Goal: Answer question/provide support: Share knowledge or assist other users

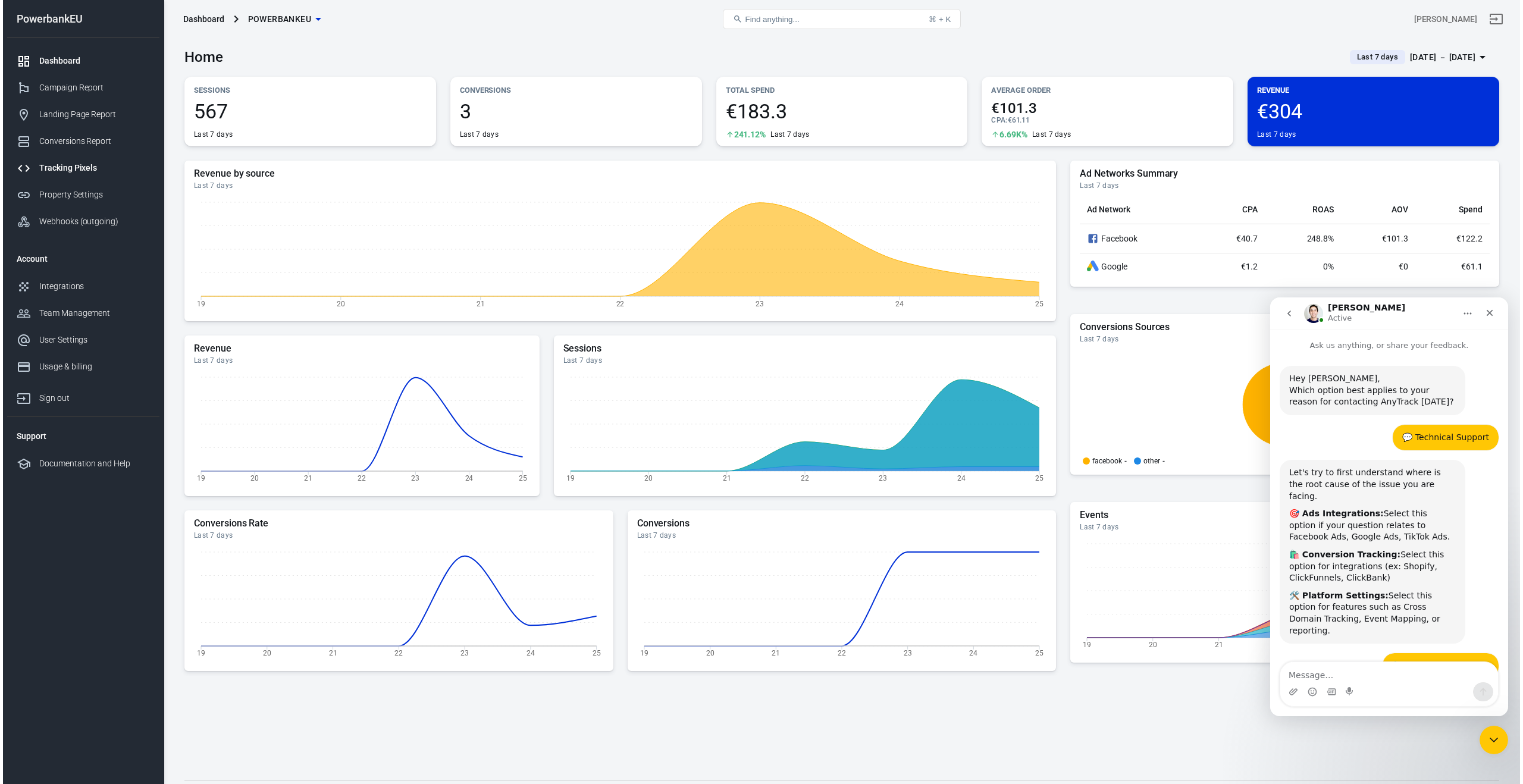
scroll to position [957, 0]
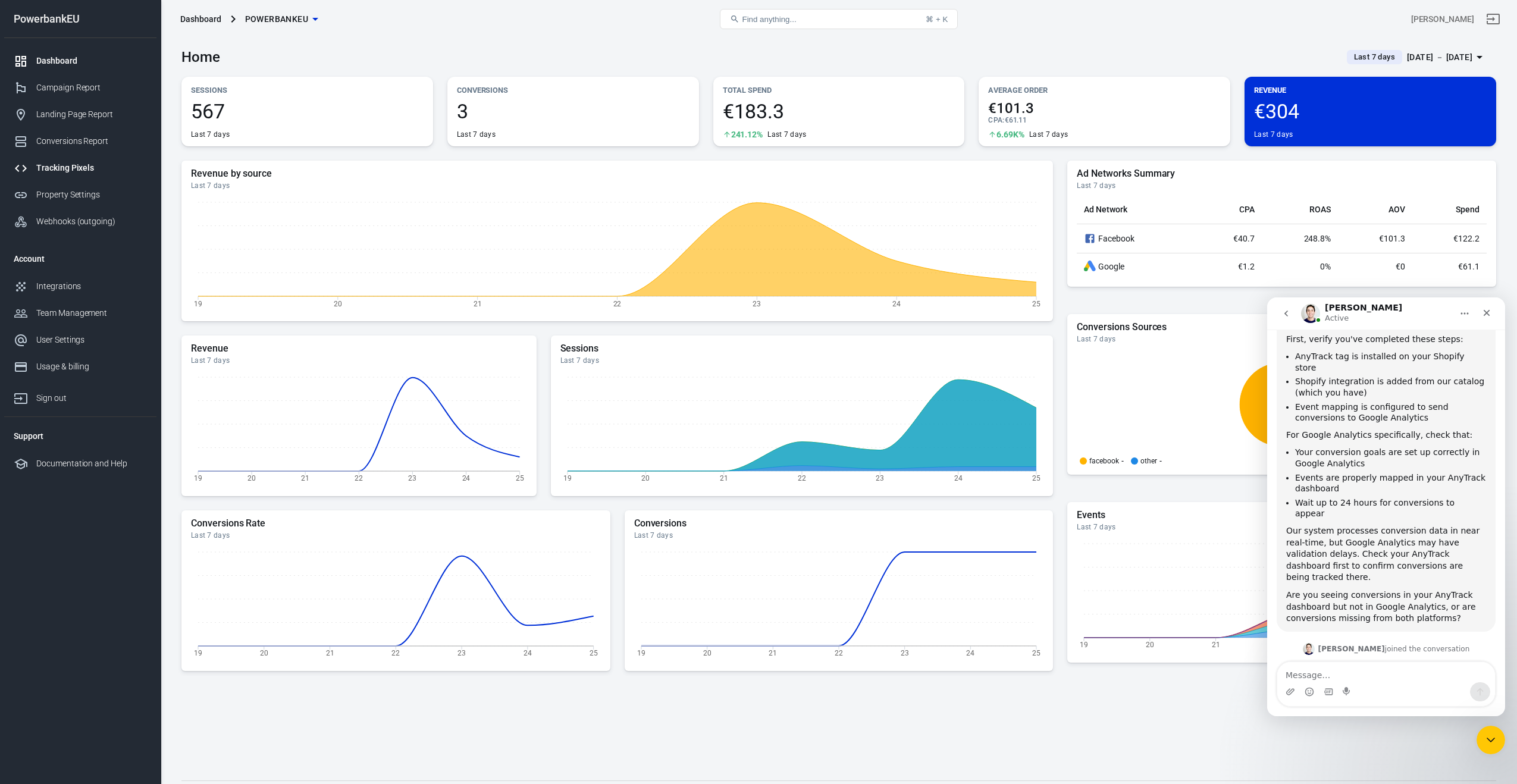
click at [67, 163] on div "Tracking Pixels" at bounding box center [91, 168] width 111 height 13
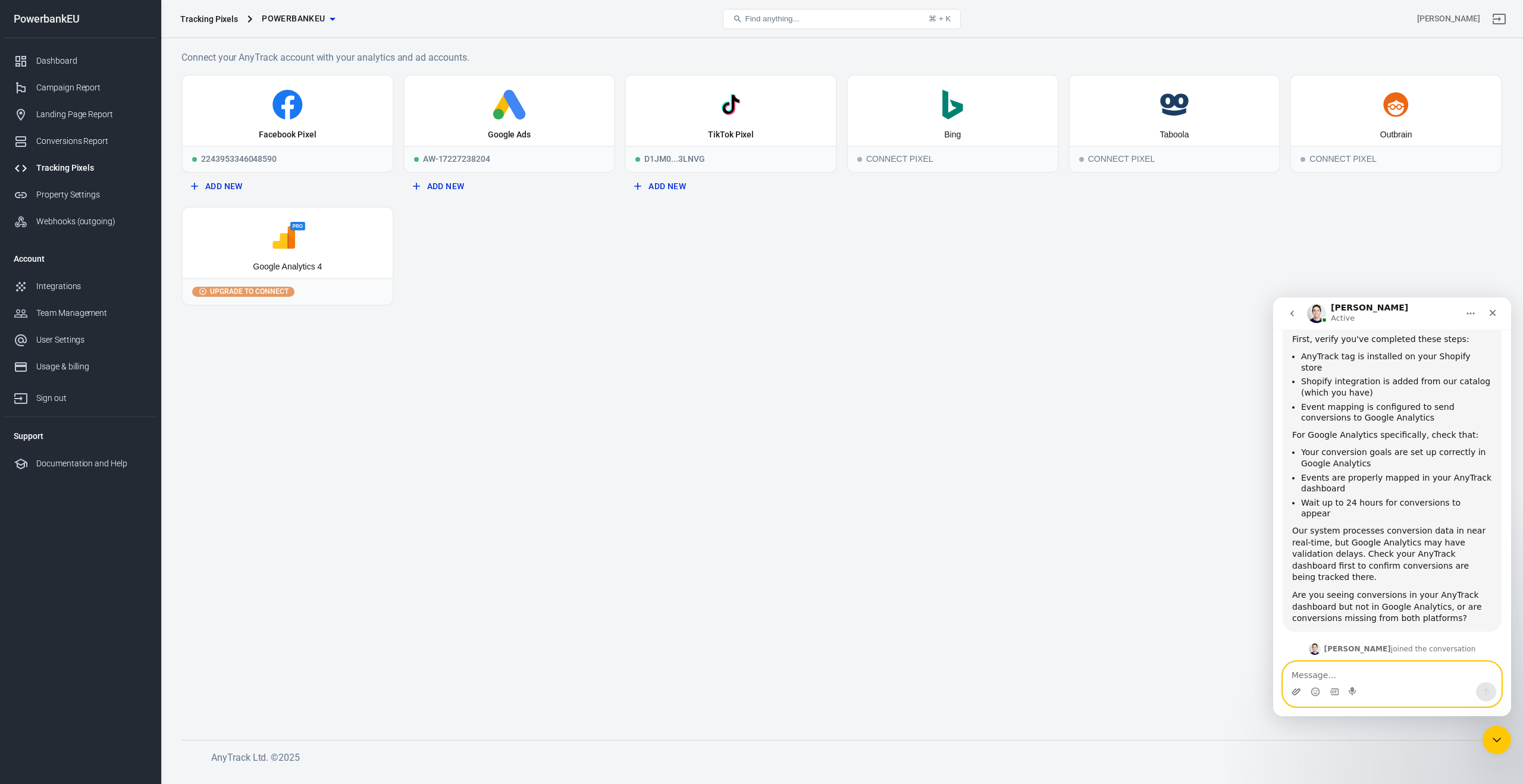
click at [1294, 691] on icon "Upload attachment" at bounding box center [1296, 691] width 9 height 7
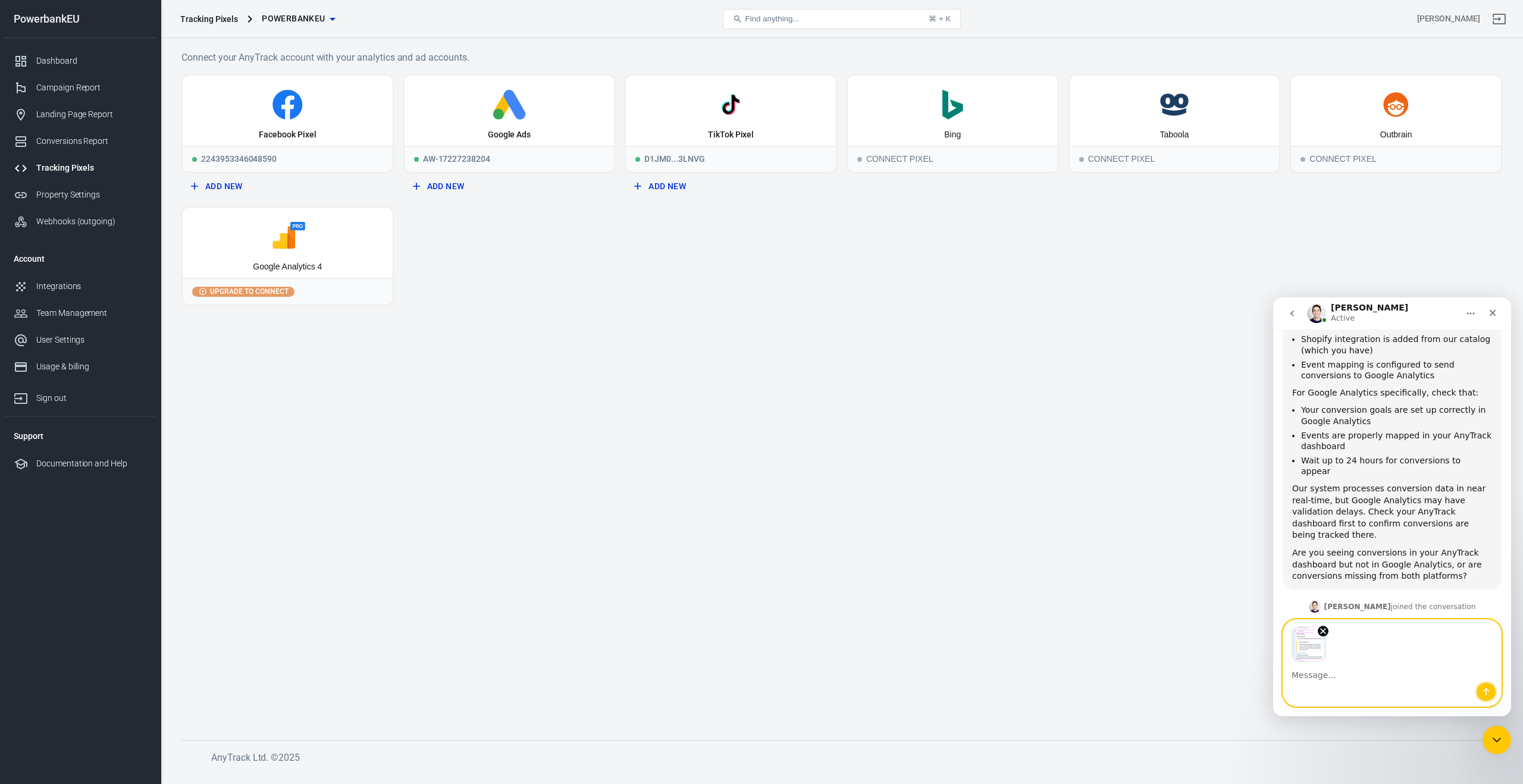
click at [1489, 690] on icon "Send a message…" at bounding box center [1486, 692] width 10 height 10
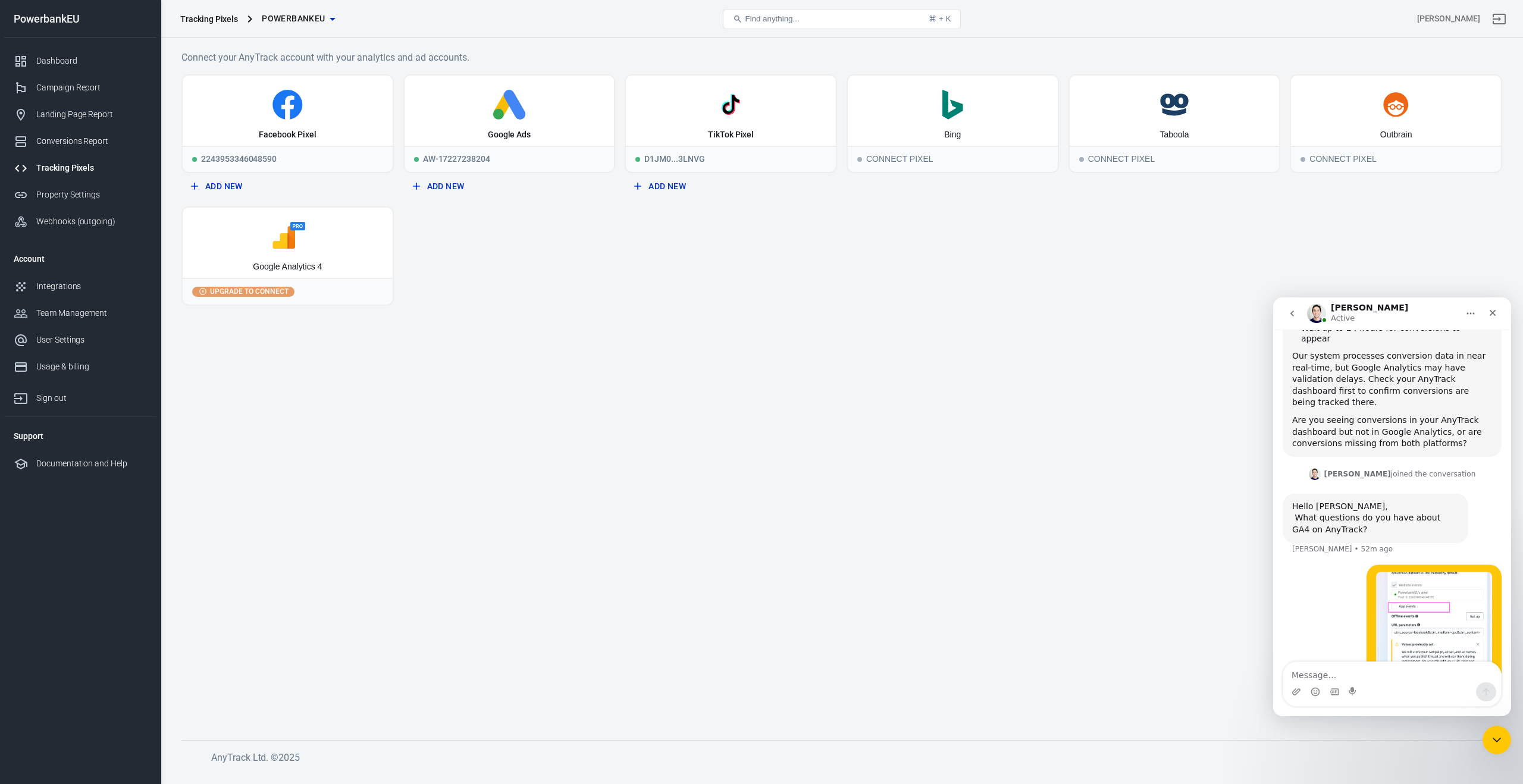
scroll to position [1141, 0]
click at [1416, 687] on div "Intercom messenger" at bounding box center [1392, 692] width 218 height 19
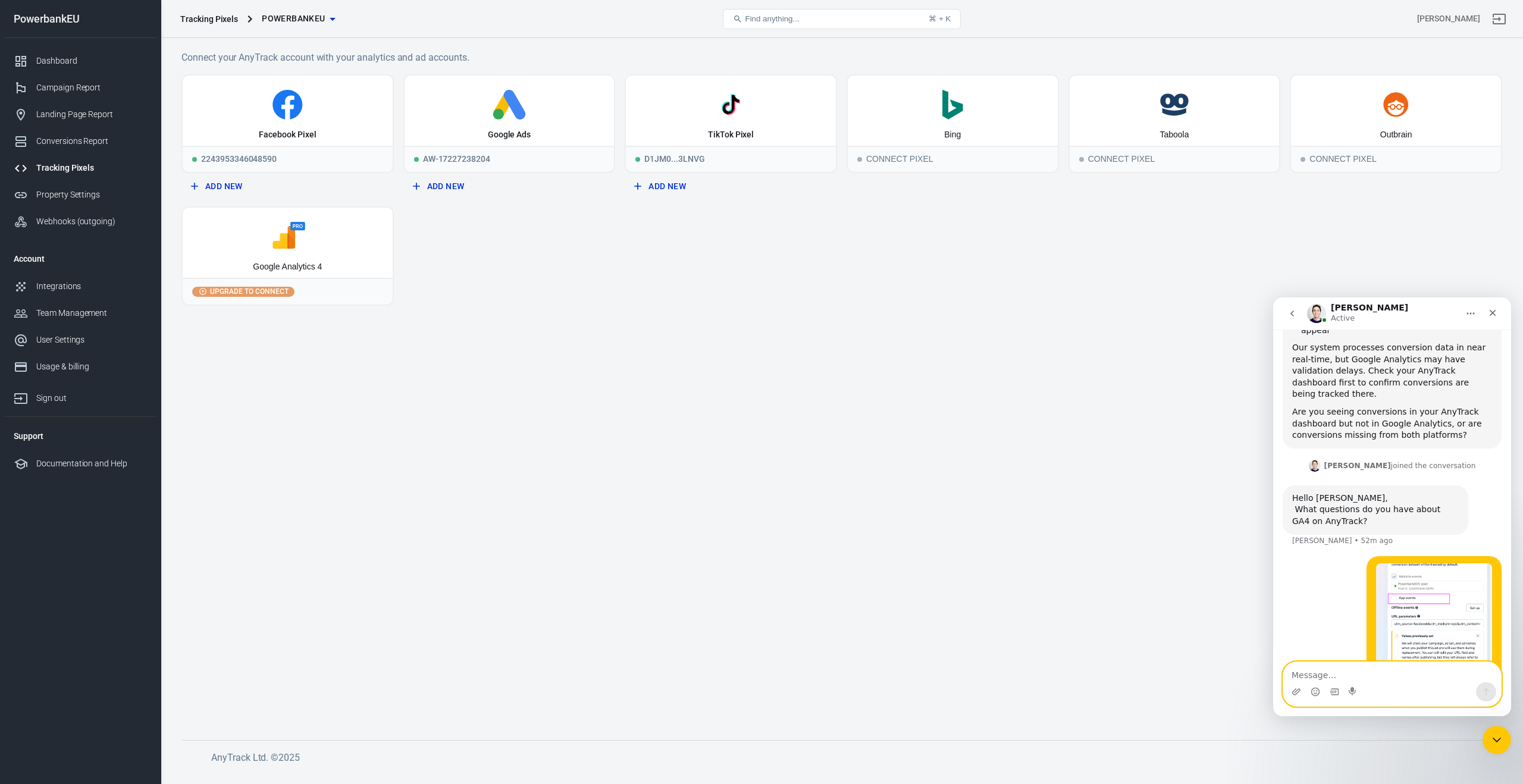
click at [1326, 674] on textarea "Message…" at bounding box center [1392, 672] width 218 height 20
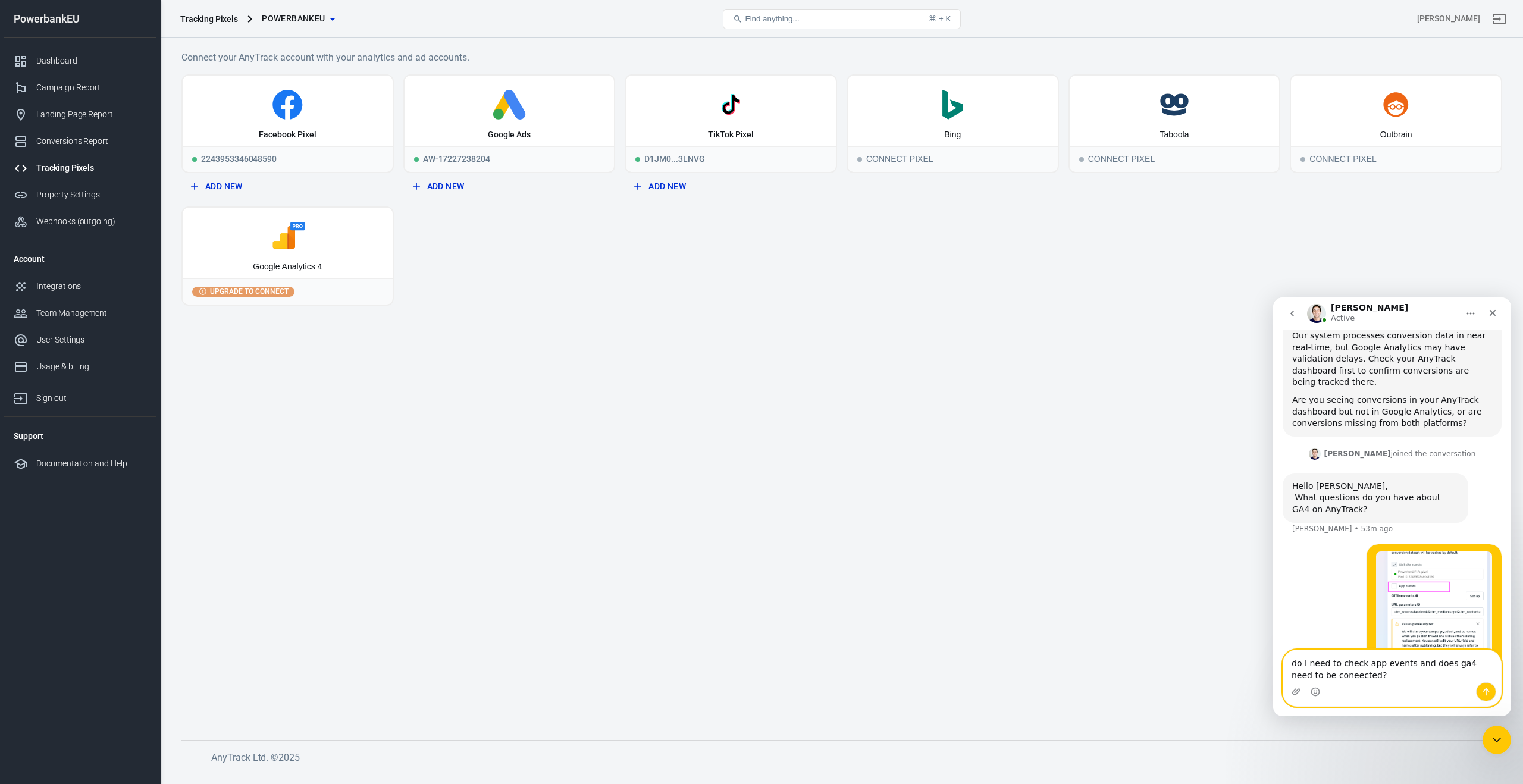
scroll to position [1165, 0]
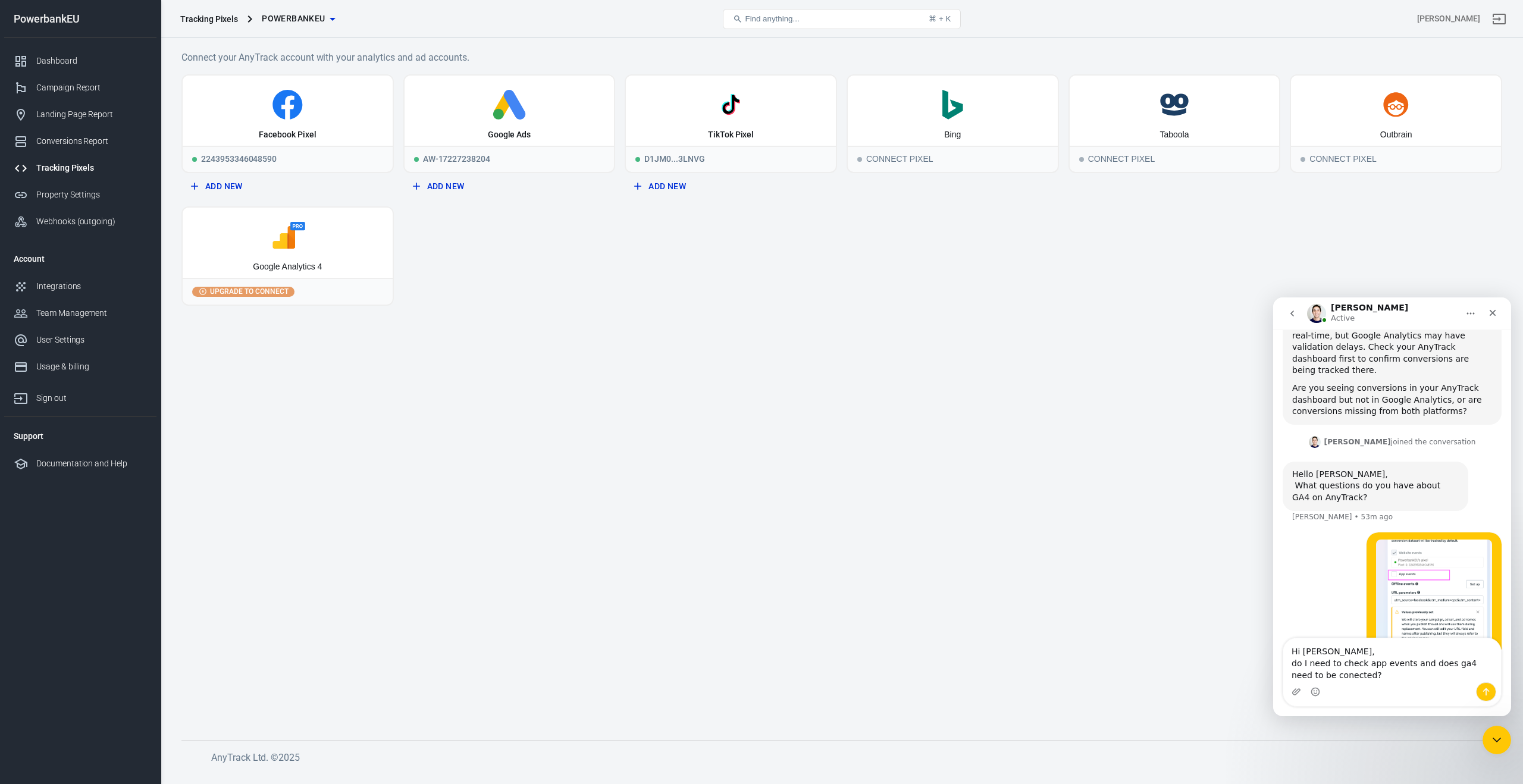
click at [1356, 684] on div "Intercom messenger" at bounding box center [1392, 692] width 218 height 19
click at [1369, 676] on textarea "Hi Jose, do I need to check app events and does ga4 need to be conected?" at bounding box center [1392, 660] width 218 height 44
click at [1349, 595] on strong "connected" at bounding box center [1327, 594] width 48 height 14
type textarea "Hi Jose, Do I need to check app events, and does ga4 need to be connected?"
click at [1488, 689] on icon "Send a message…" at bounding box center [1486, 692] width 7 height 8
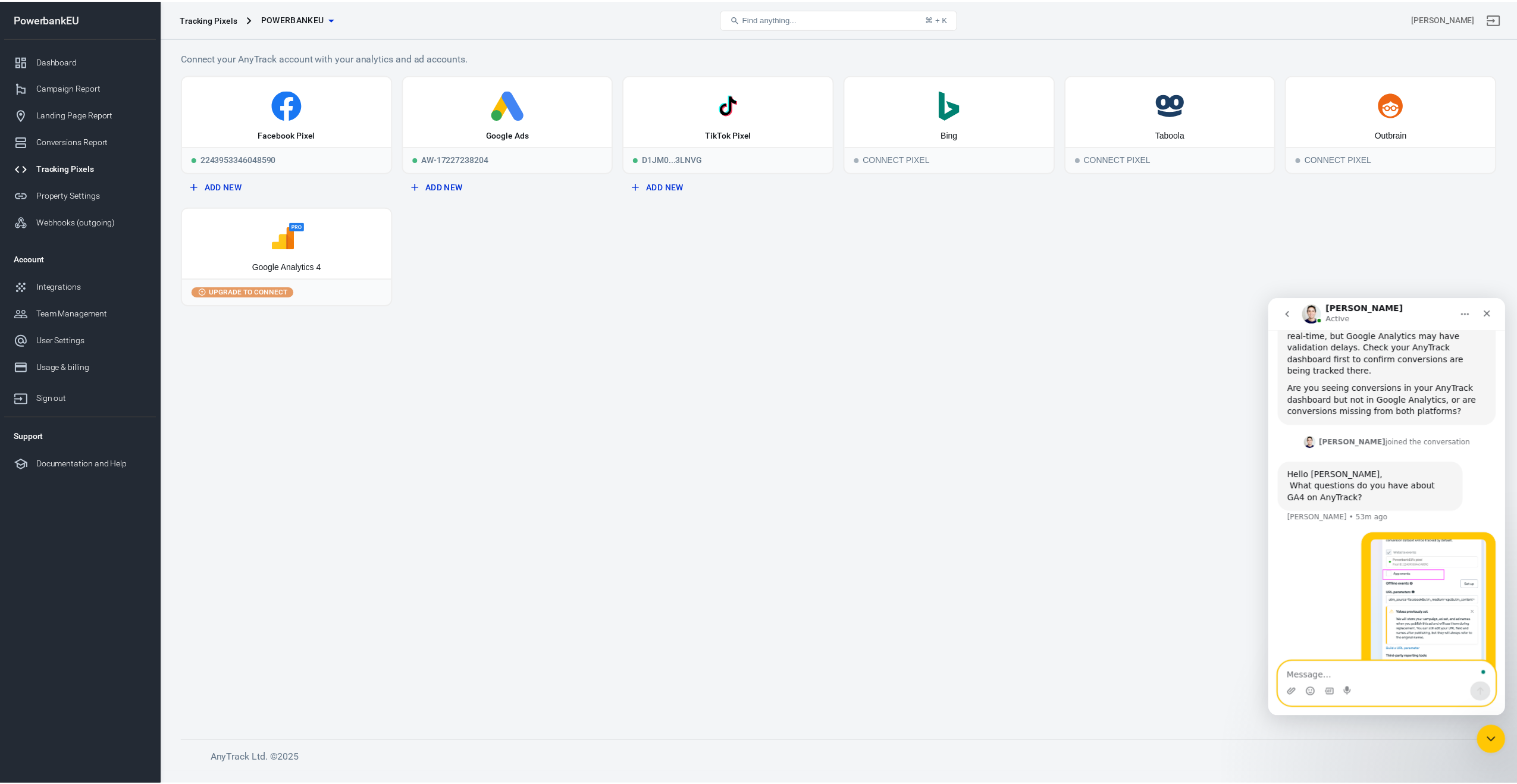
scroll to position [1191, 0]
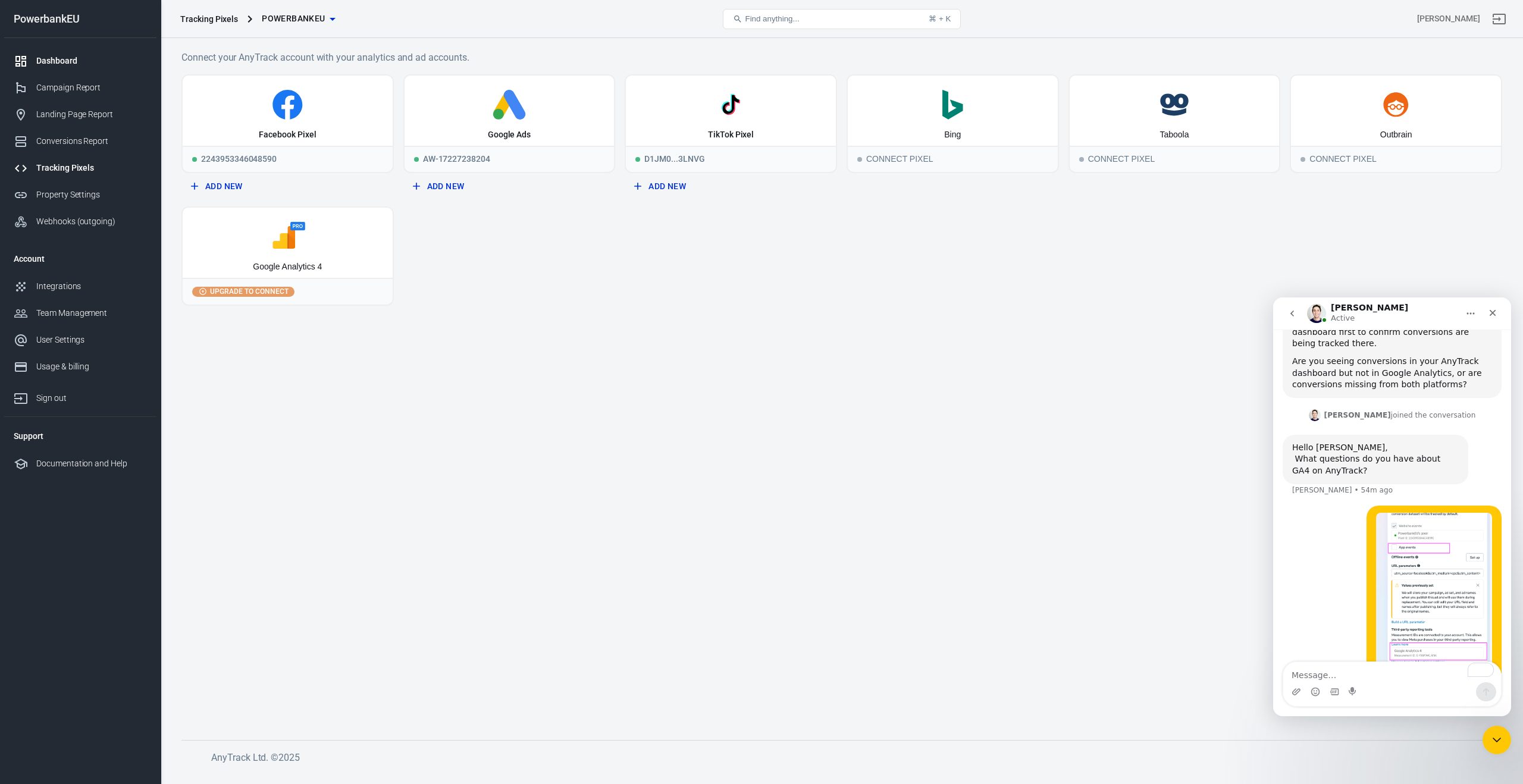
click at [66, 59] on div "Dashboard" at bounding box center [91, 60] width 111 height 13
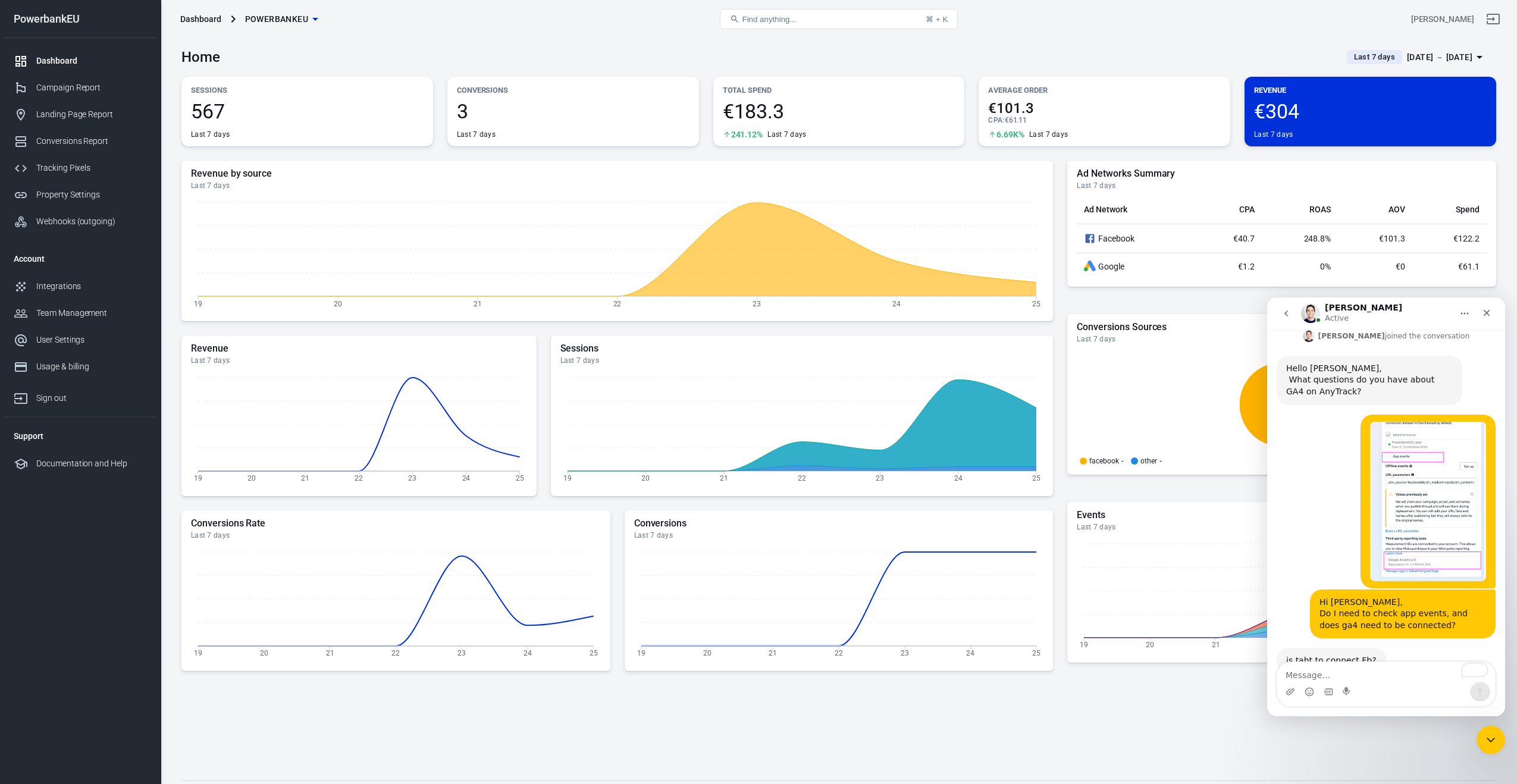
scroll to position [1272, 0]
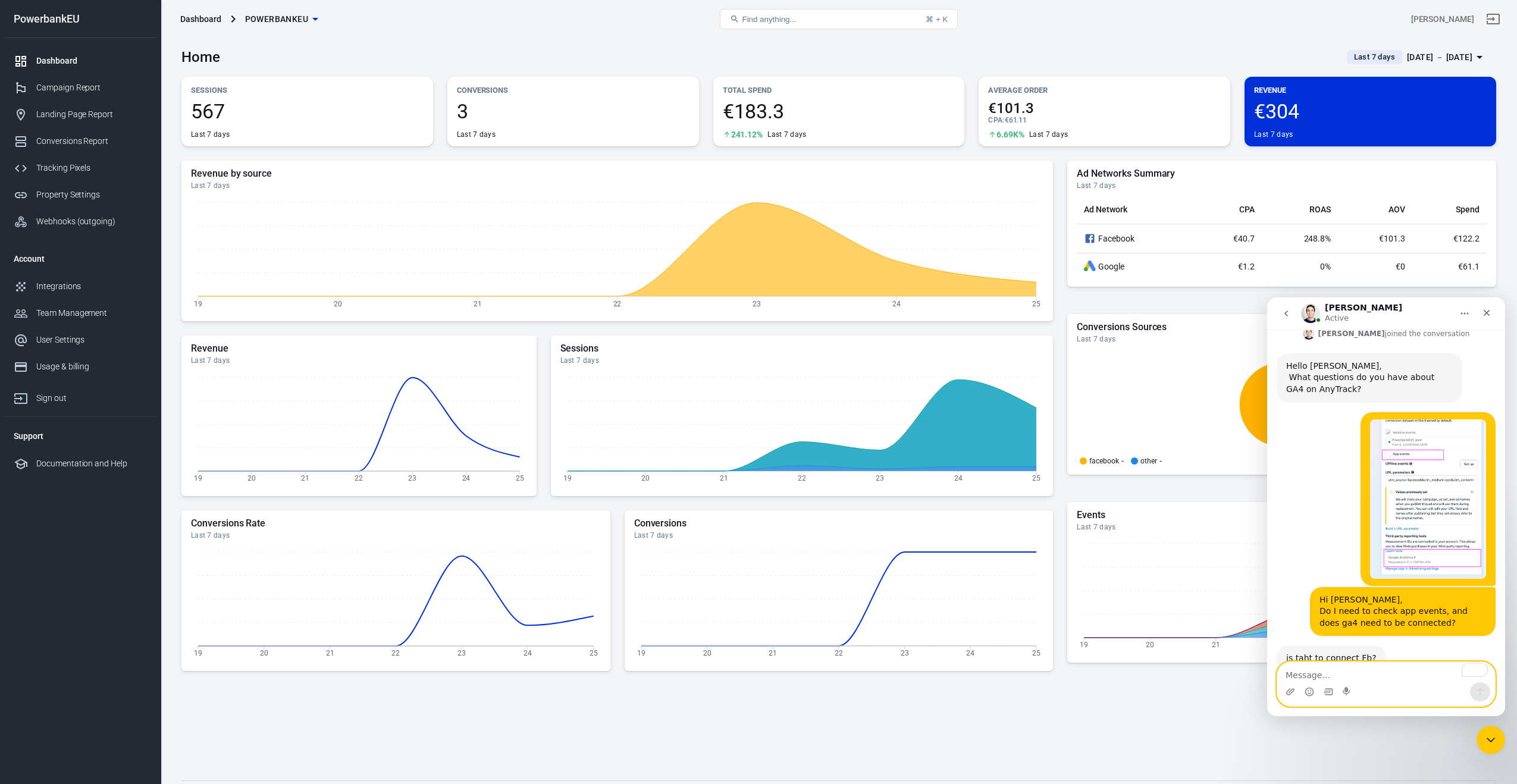
click at [1300, 674] on textarea "To enrich screen reader interactions, please activate Accessibility in Grammarl…" at bounding box center [1386, 672] width 218 height 20
type textarea "in facebook ads"
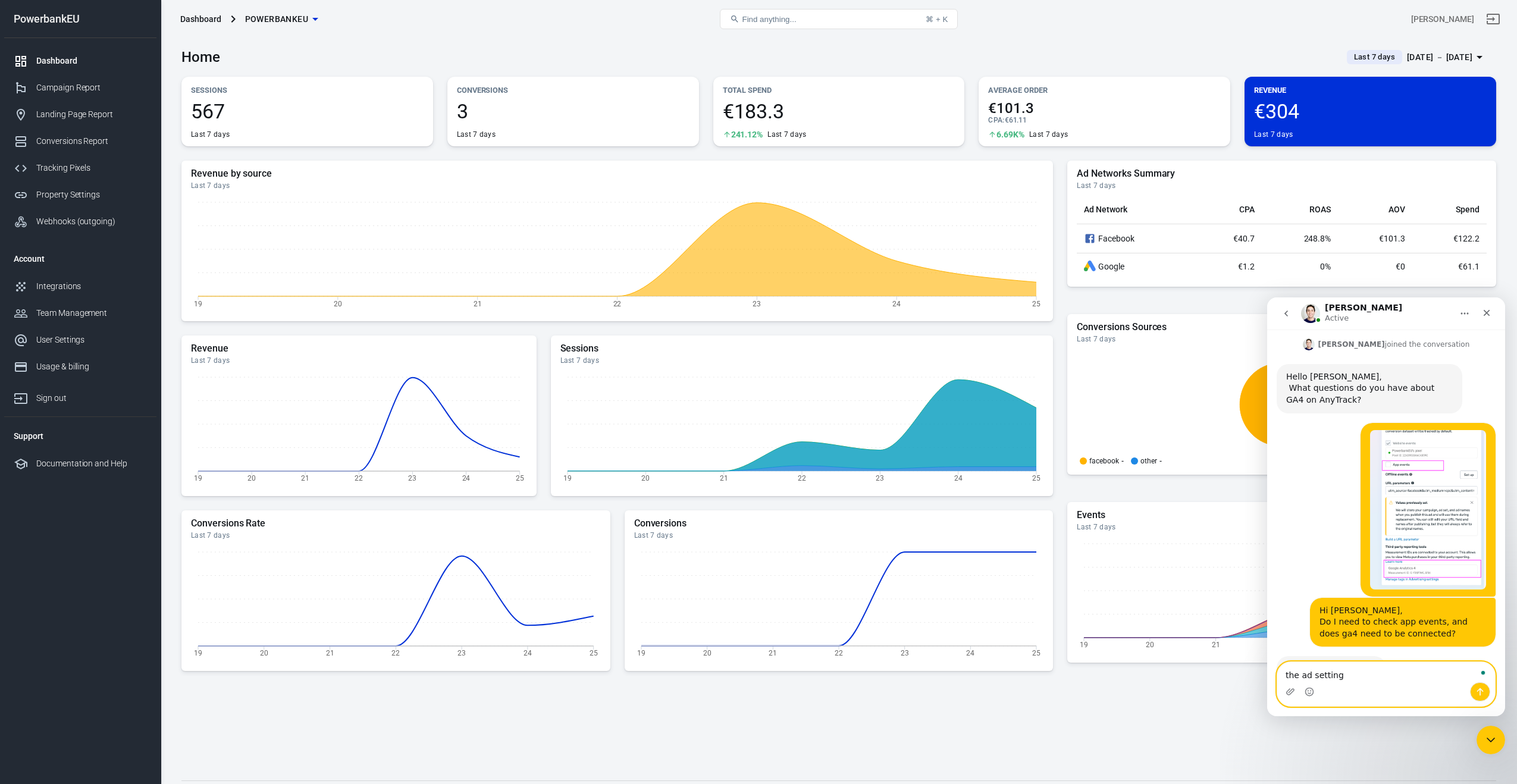
scroll to position [1308, 0]
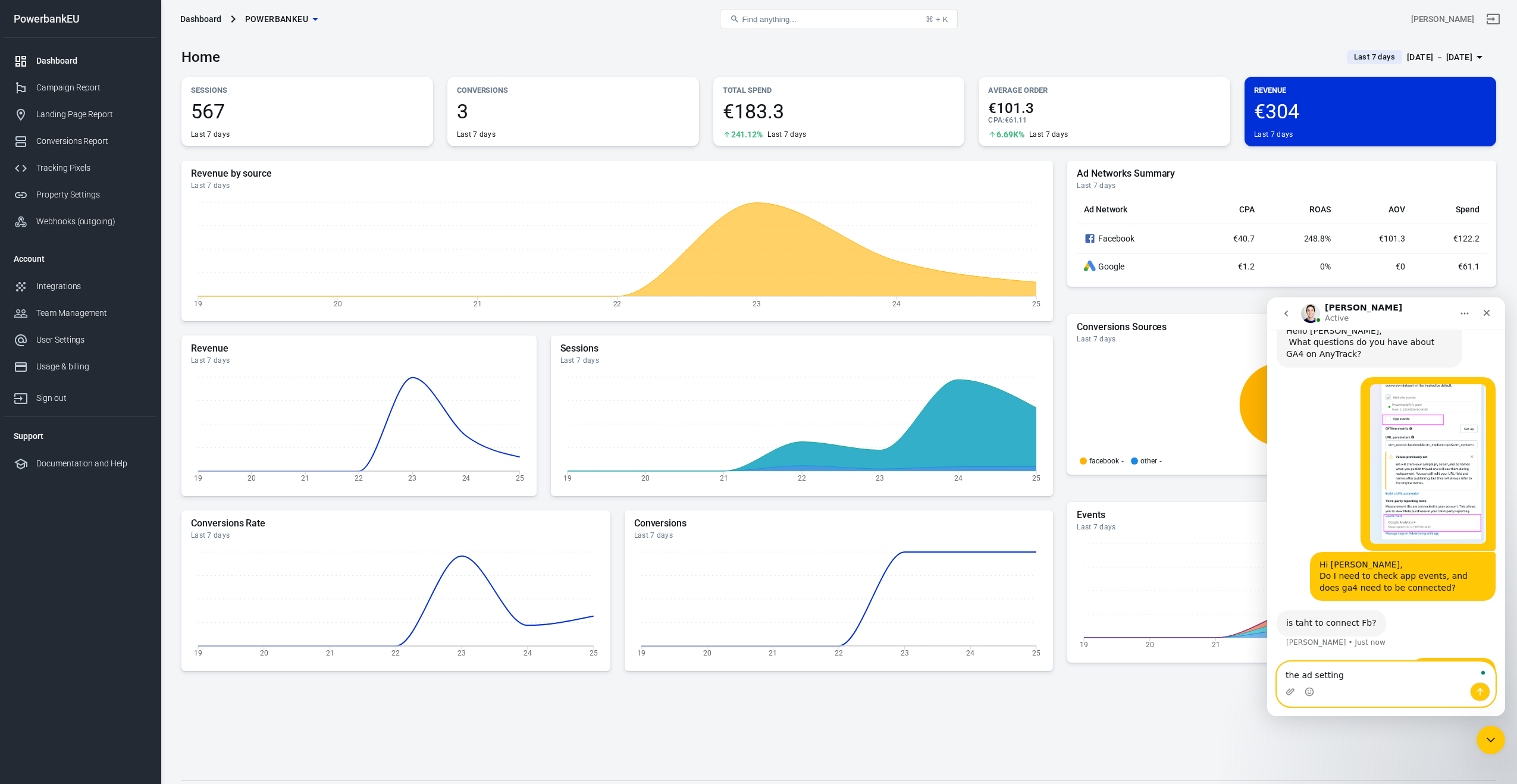
type textarea "the ad settings"
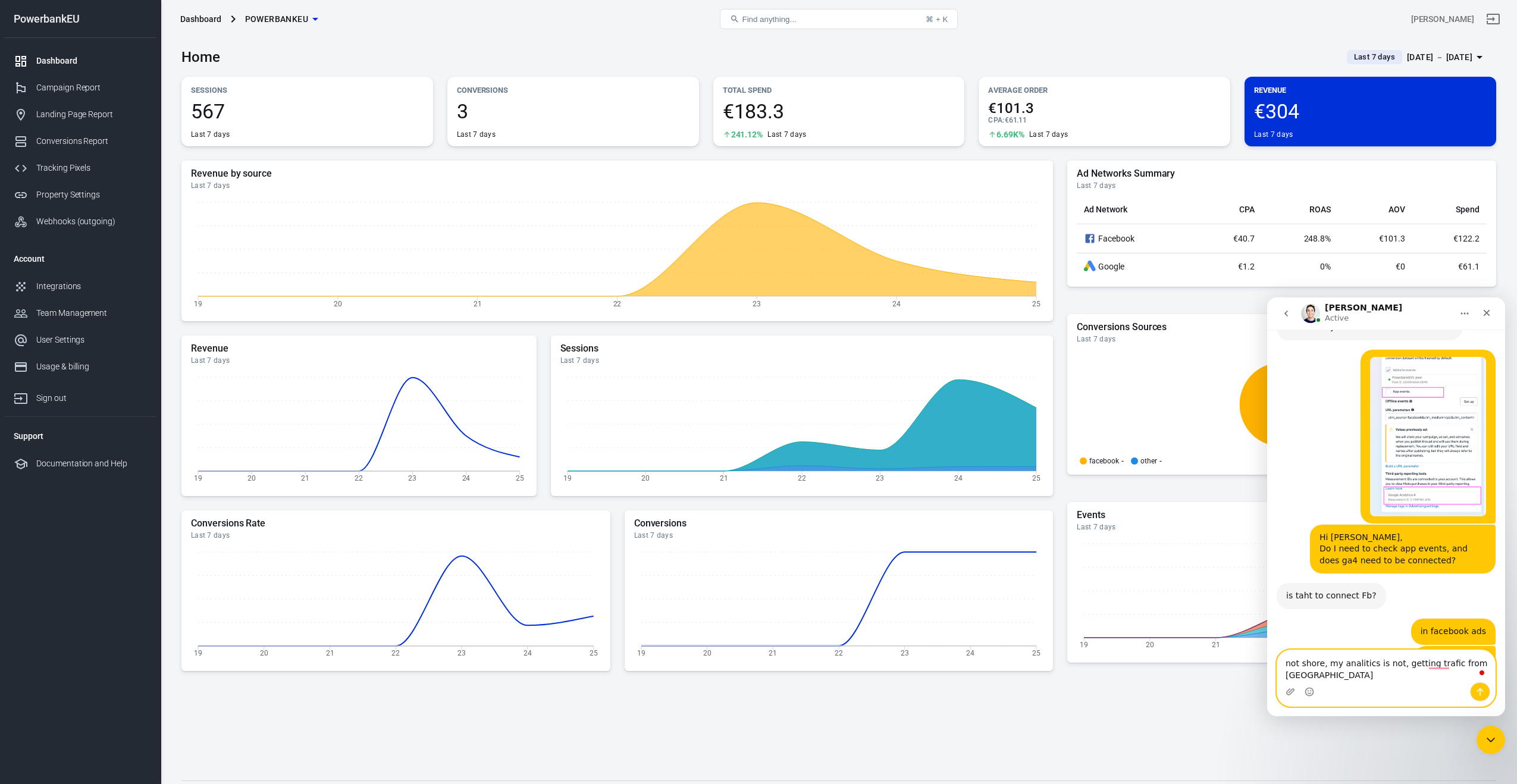
scroll to position [1336, 0]
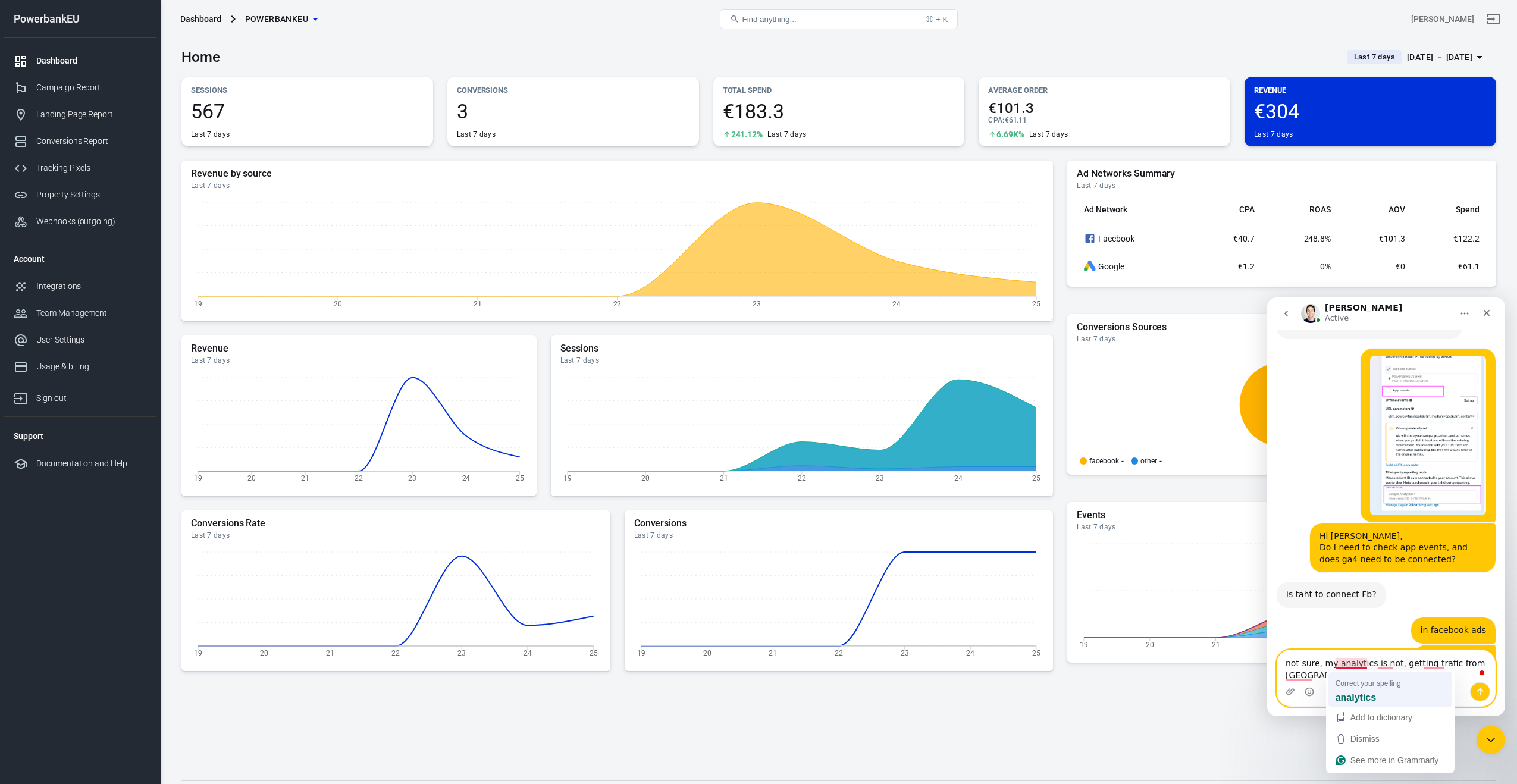
drag, startPoint x: 1346, startPoint y: 665, endPoint x: 2632, endPoint y: 994, distance: 1327.4
type textarea "not sure, my analytics is not, getting traffic from Ireland from a other website"
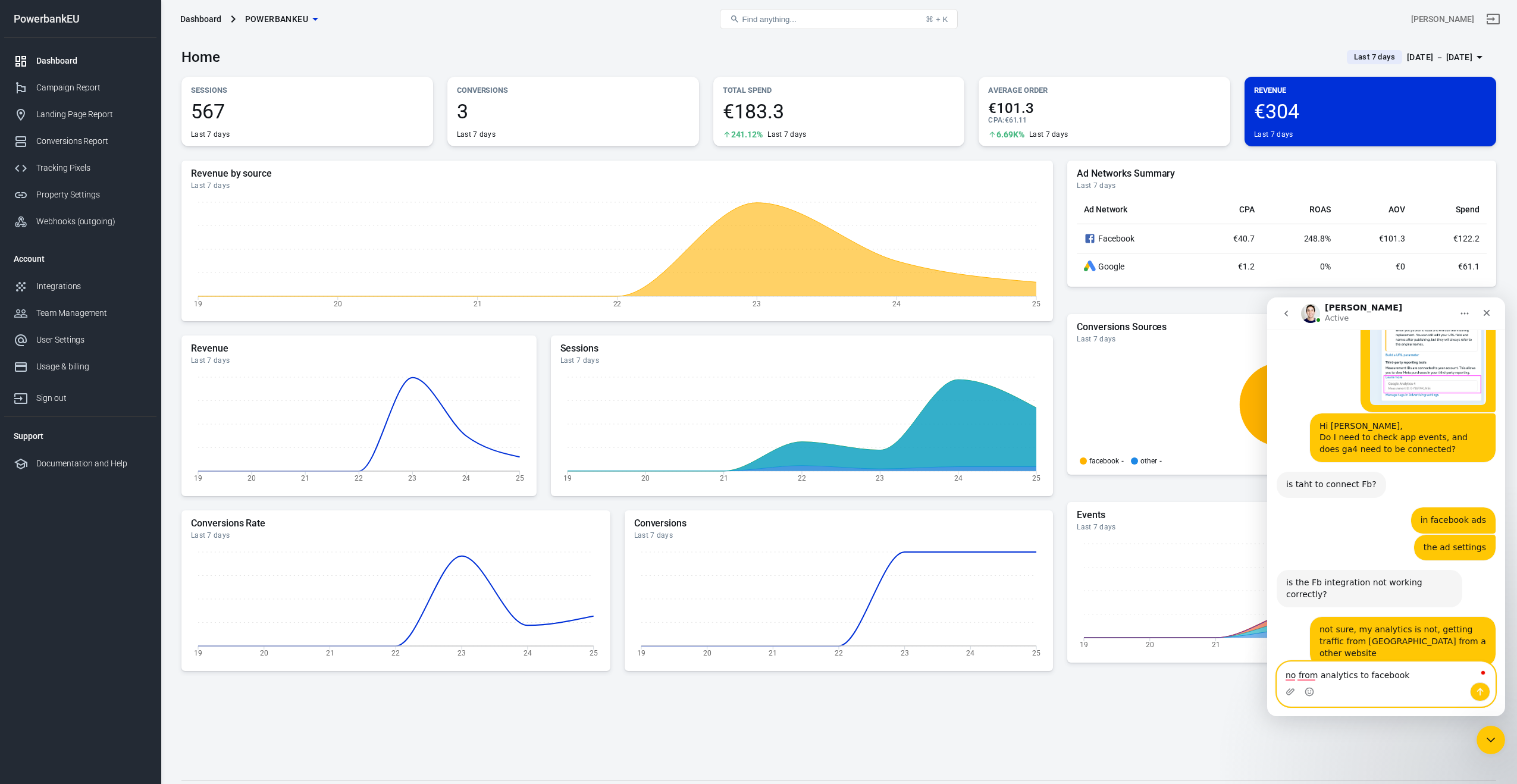
scroll to position [1446, 0]
type textarea "n"
type textarea "campaign creation"
click at [1482, 689] on icon "Send a message…" at bounding box center [1480, 692] width 10 height 10
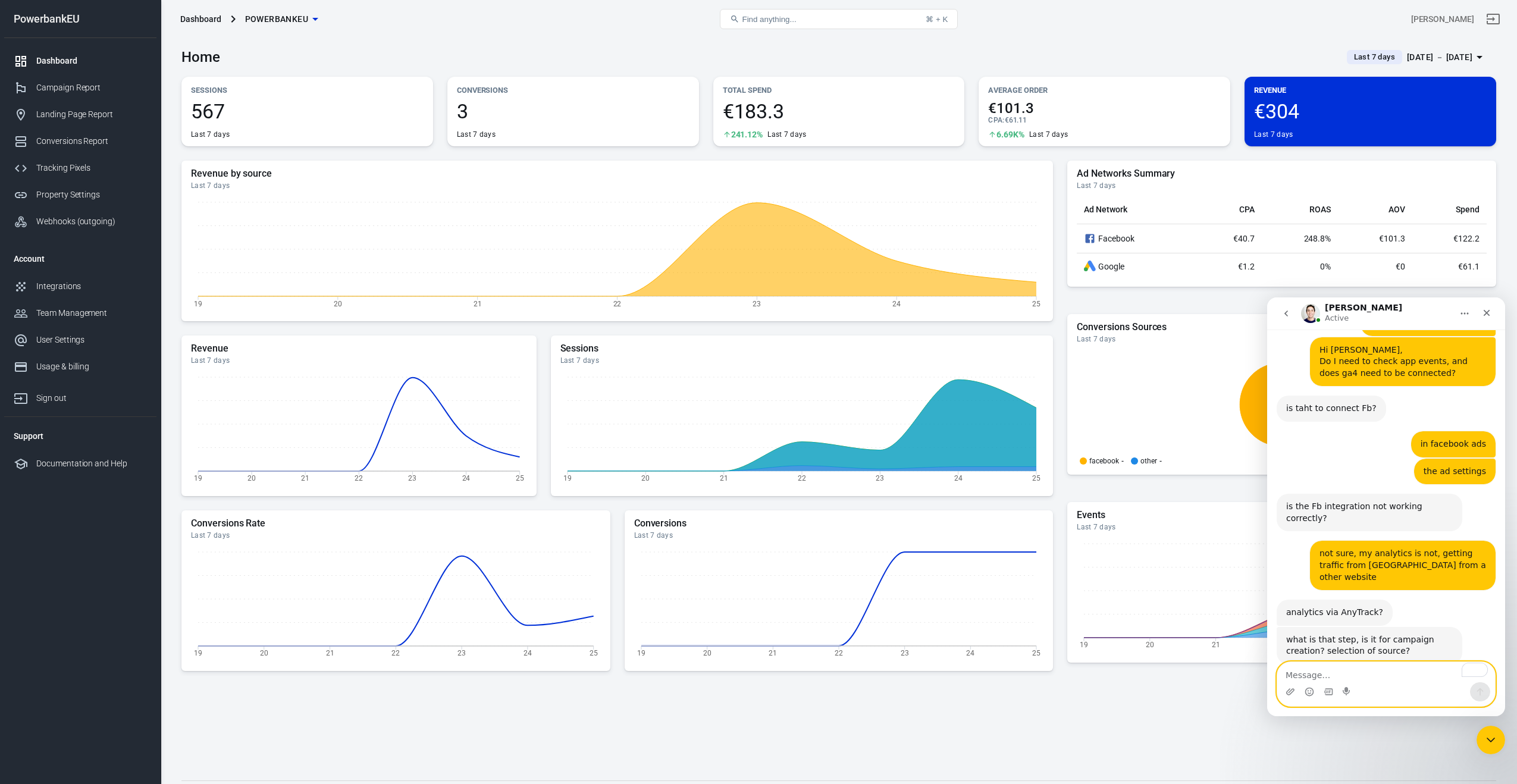
scroll to position [1527, 0]
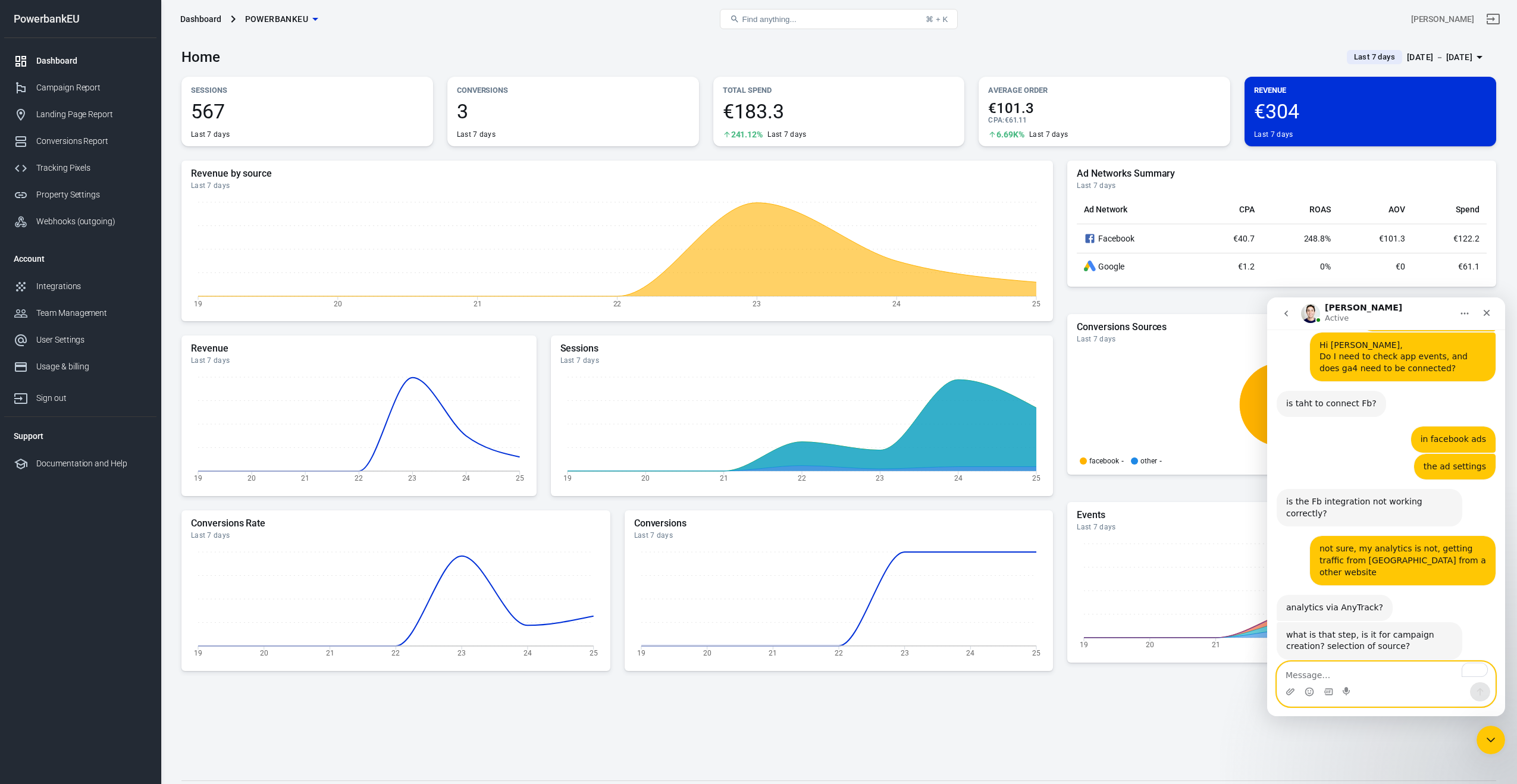
click at [1372, 678] on textarea "To enrich screen reader interactions, please activate Accessibility in Grammarl…" at bounding box center [1386, 672] width 218 height 20
click at [1394, 681] on textarea "To enrich screen reader interactions, please activate Accessibility in Grammarl…" at bounding box center [1386, 672] width 218 height 20
click at [1375, 675] on textarea "To enrich screen reader interactions, please activate Accessibility in Grammarl…" at bounding box center [1386, 672] width 218 height 20
click at [1285, 691] on icon "Upload attachment" at bounding box center [1290, 692] width 10 height 10
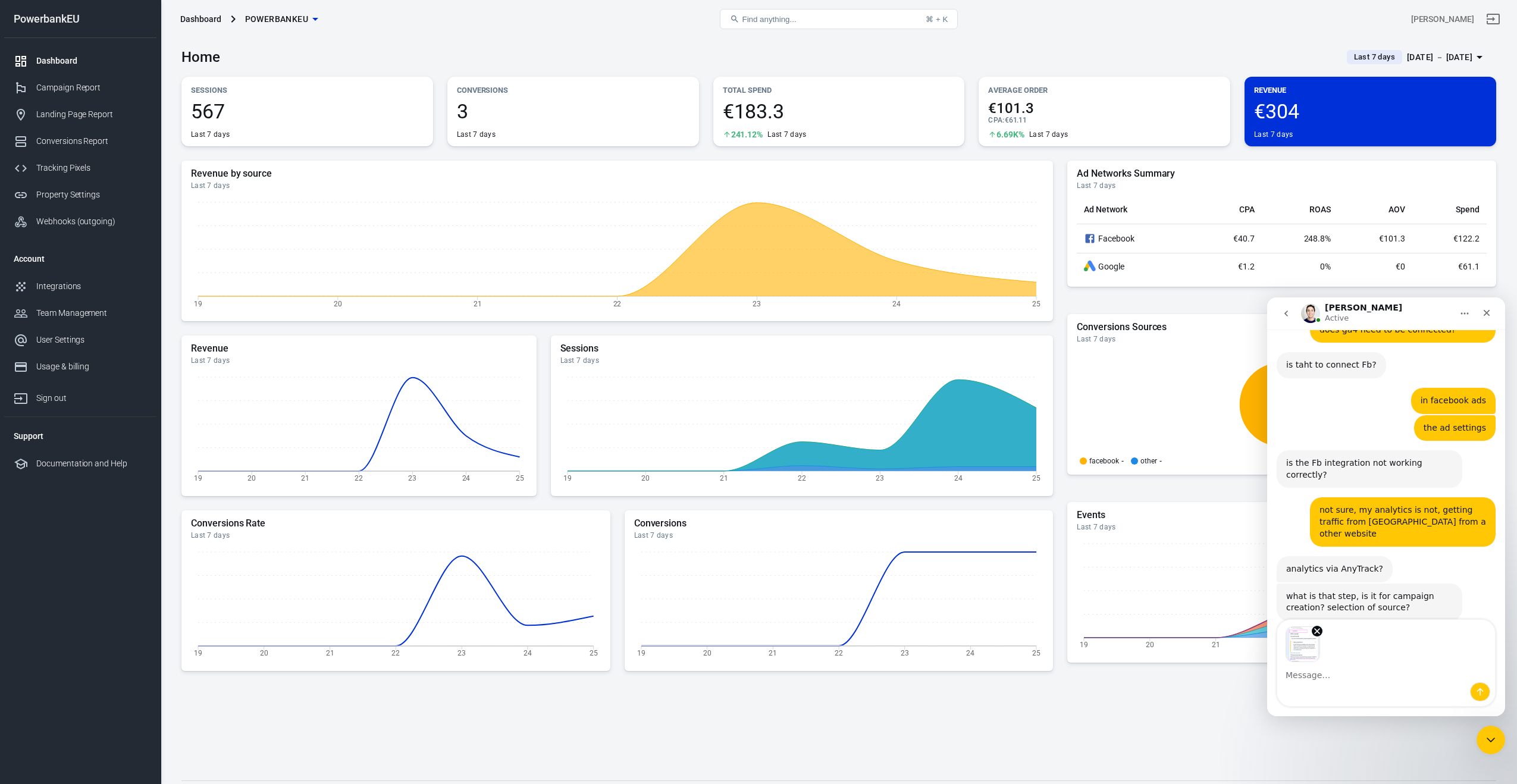
scroll to position [1570, 0]
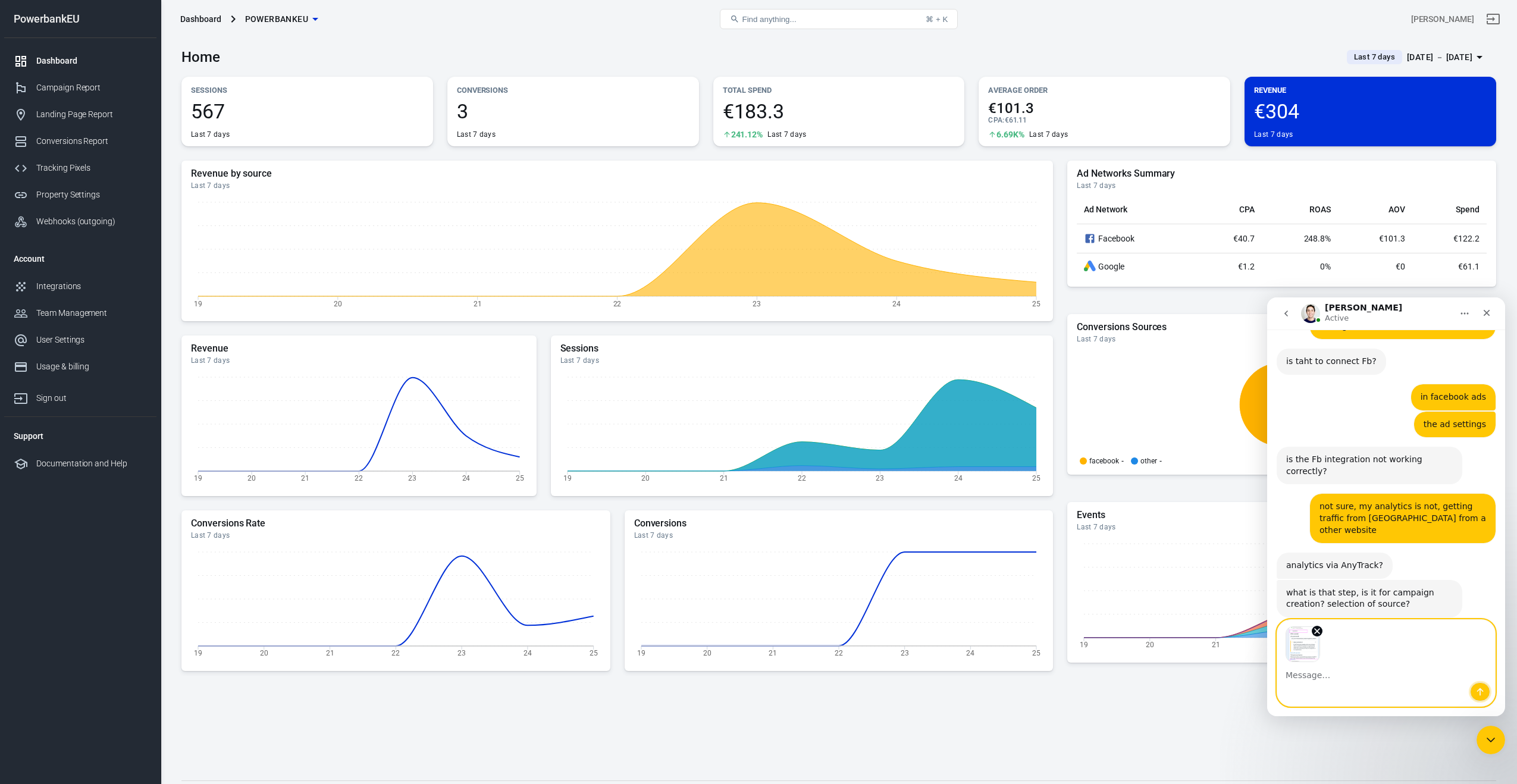
click at [1477, 694] on icon "Send a message…" at bounding box center [1480, 692] width 10 height 10
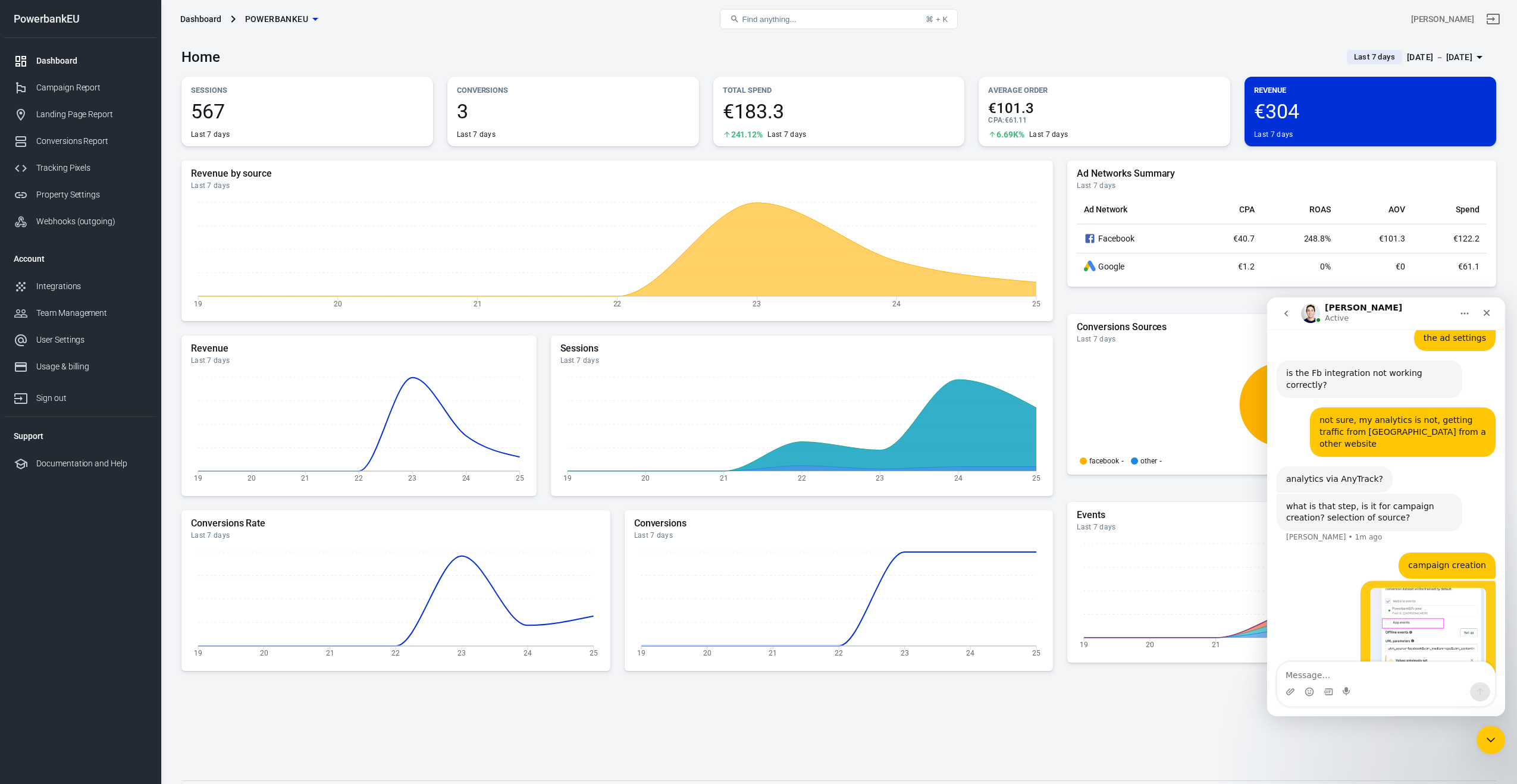
scroll to position [1703, 0]
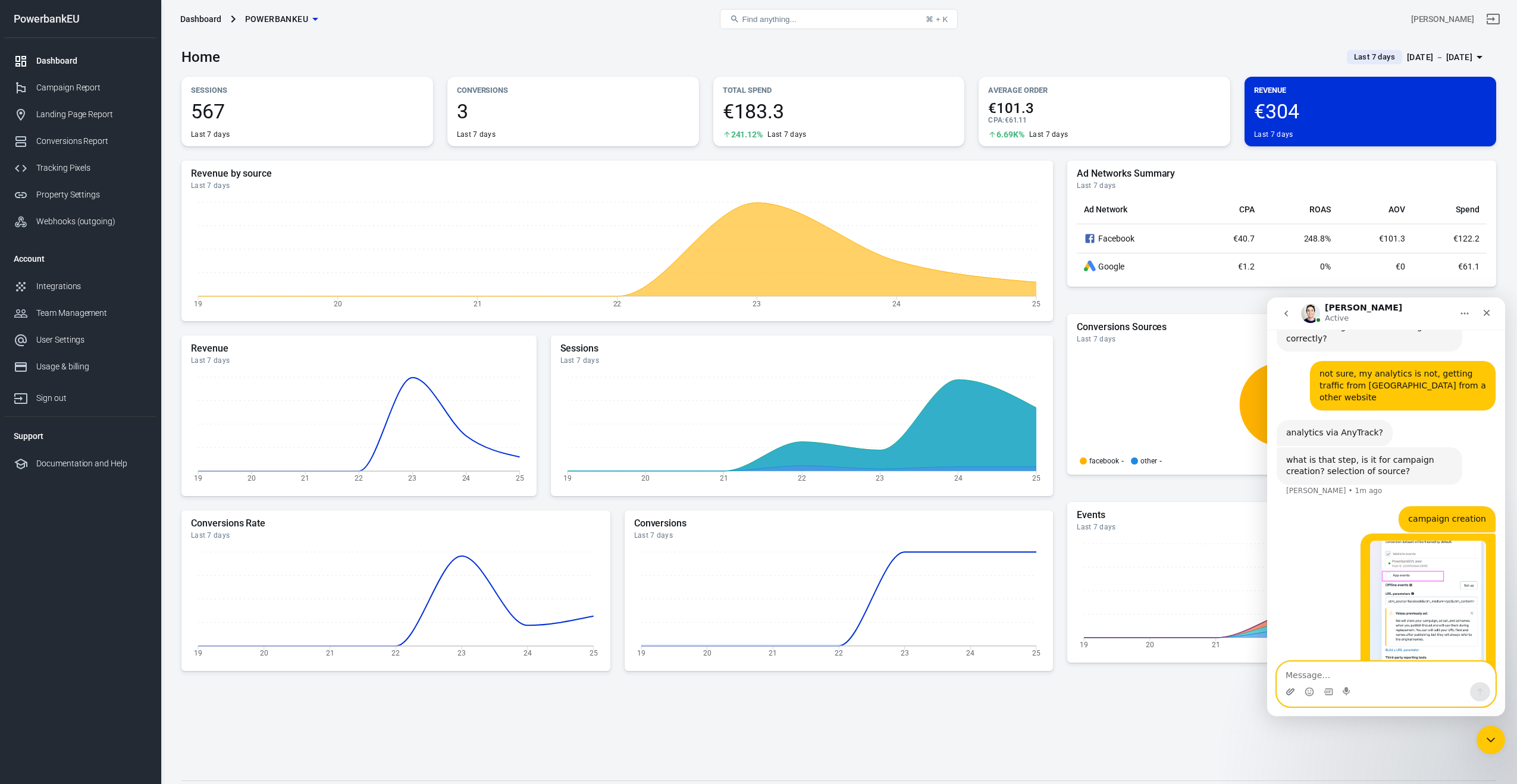
click at [1294, 694] on icon "Upload attachment" at bounding box center [1290, 692] width 10 height 10
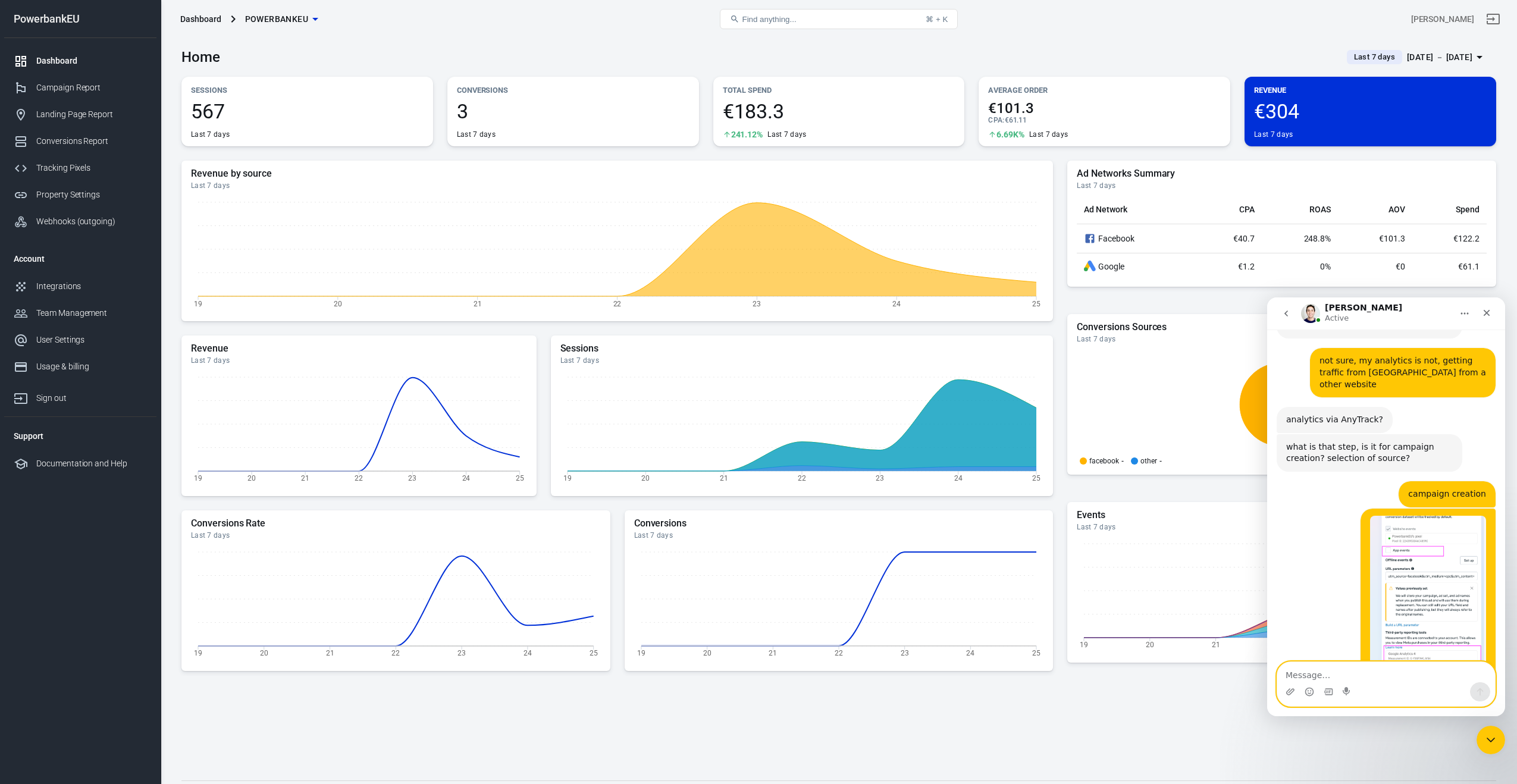
click at [1345, 675] on textarea "Message…" at bounding box center [1386, 672] width 218 height 20
type textarea "ah ok thanks"
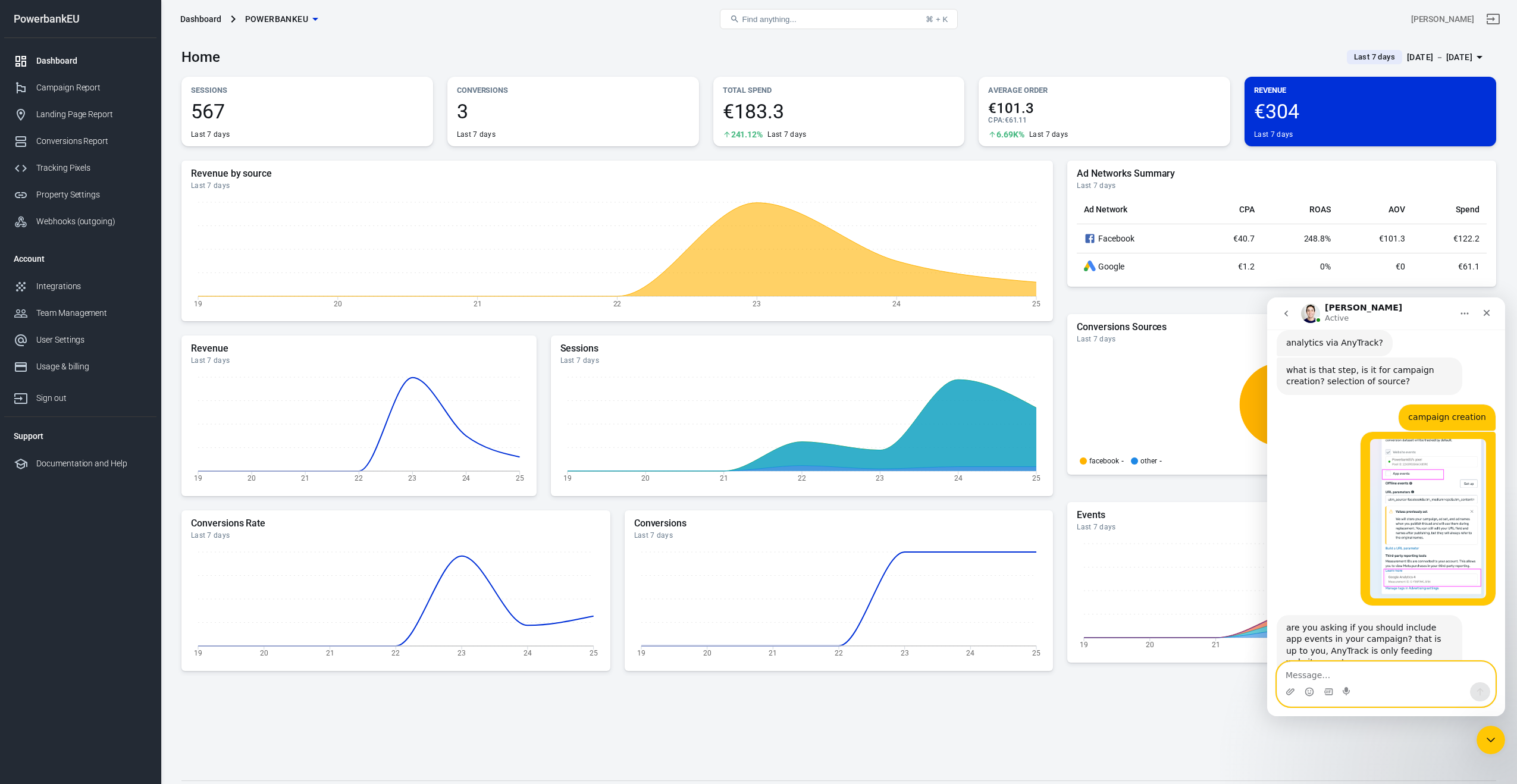
scroll to position [1796, 0]
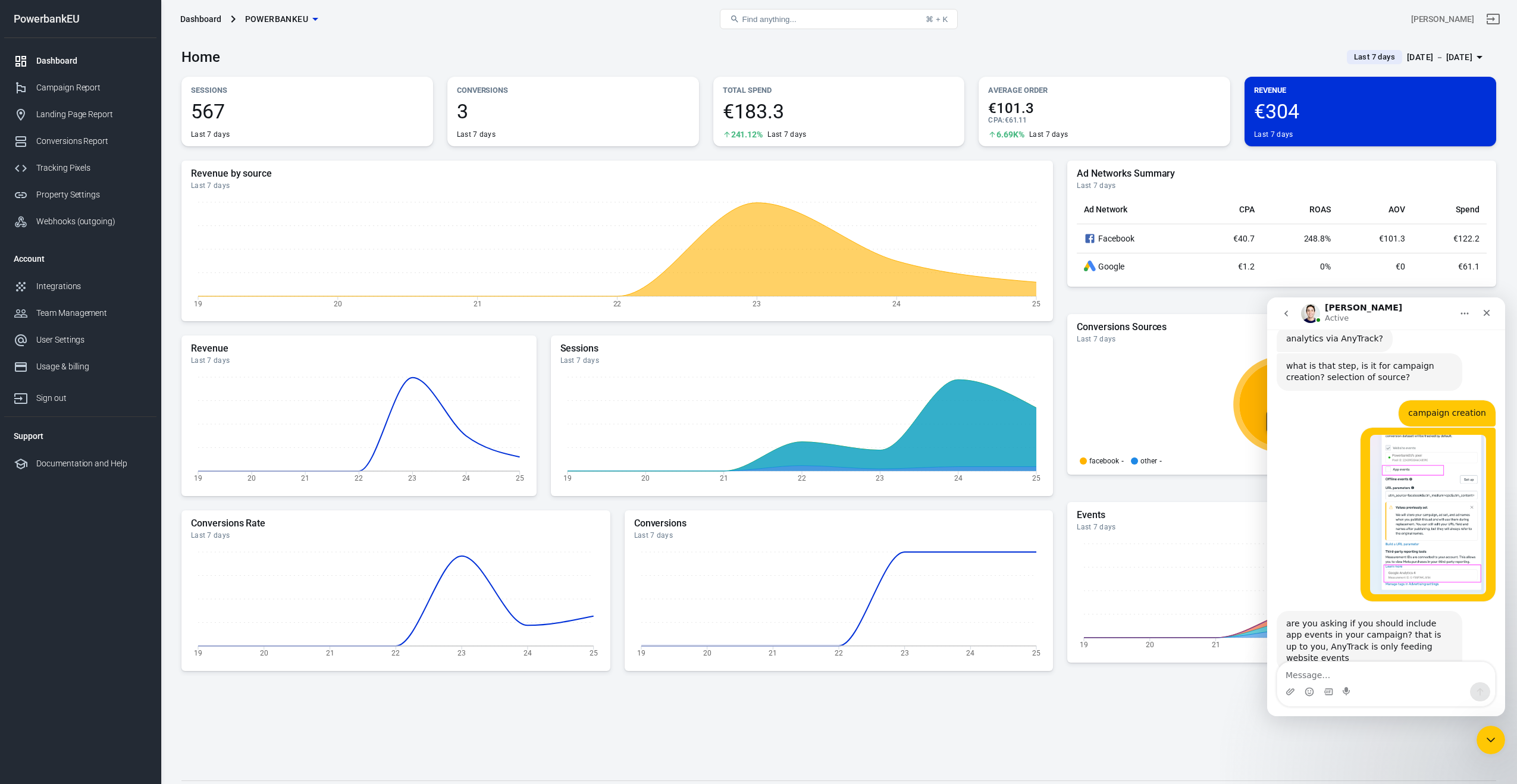
click at [1145, 461] on icon at bounding box center [1281, 408] width 410 height 119
click at [72, 142] on div "Conversions Report" at bounding box center [91, 141] width 111 height 13
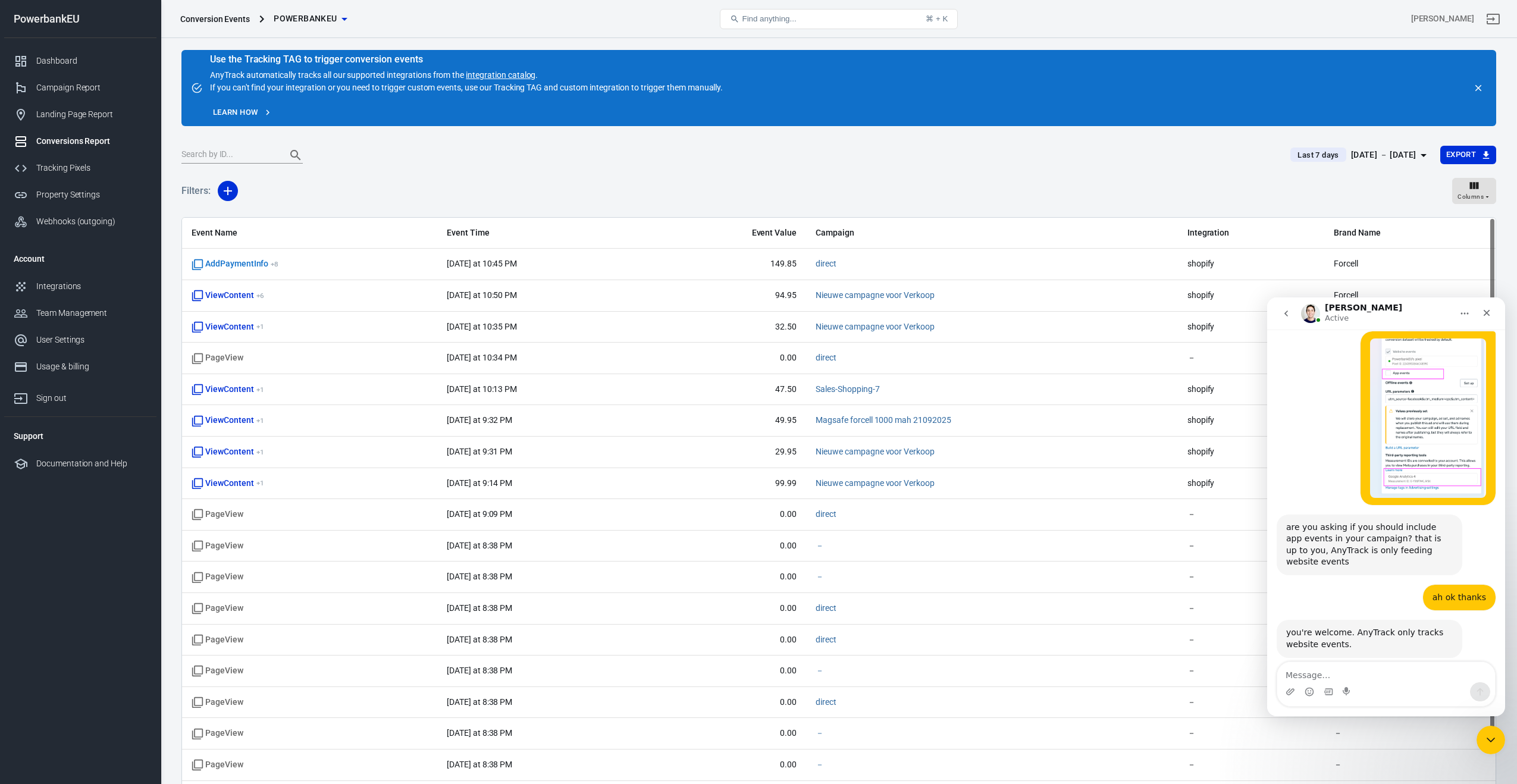
scroll to position [1893, 0]
click at [1414, 738] on span "Amazing" at bounding box center [1416, 749] width 21 height 21
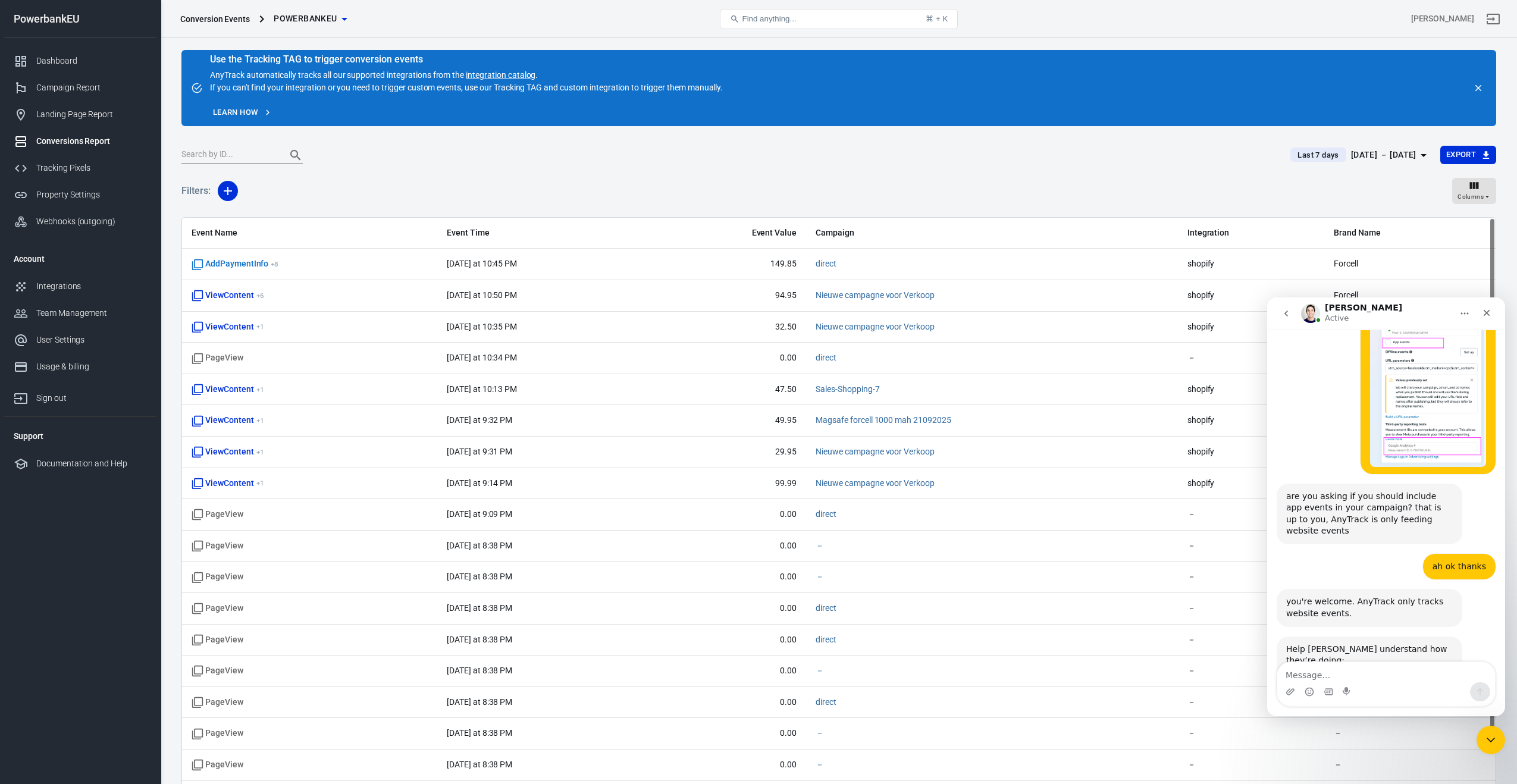
scroll to position [1925, 0]
click at [1354, 747] on textarea "Tell us more…" at bounding box center [1348, 760] width 124 height 25
click at [1361, 674] on div "Rate your conversation Terrible Bad OK Great Amazing wonderful service!!!! wond…" at bounding box center [1386, 732] width 219 height 116
type textarea "wonderful service!!!!"
click at [1377, 747] on textarea "wonderful service!!!!" at bounding box center [1348, 760] width 124 height 25
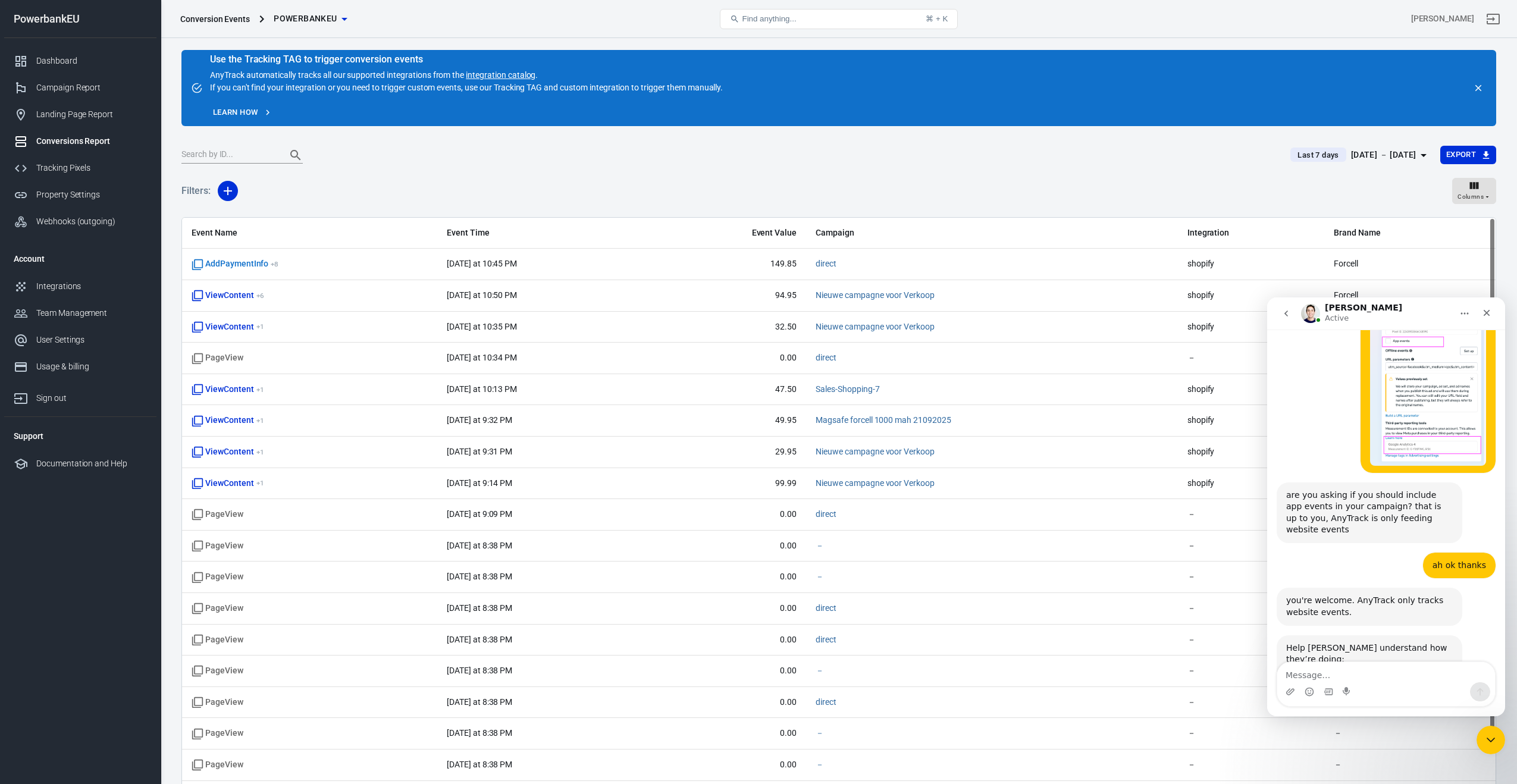
click at [1426, 748] on div "Submit" at bounding box center [1422, 760] width 24 height 24
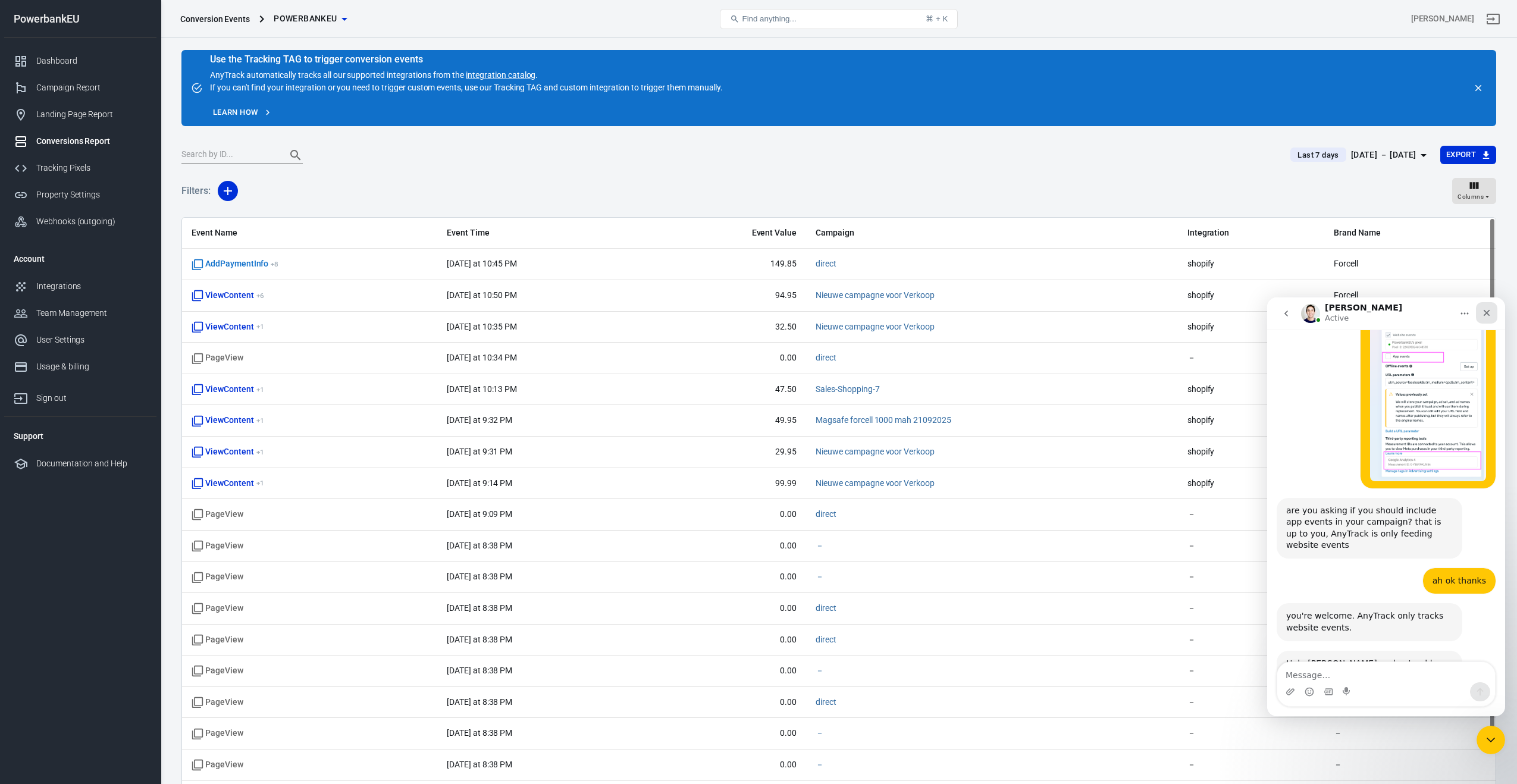
click at [1489, 311] on icon "Close" at bounding box center [1487, 313] width 7 height 7
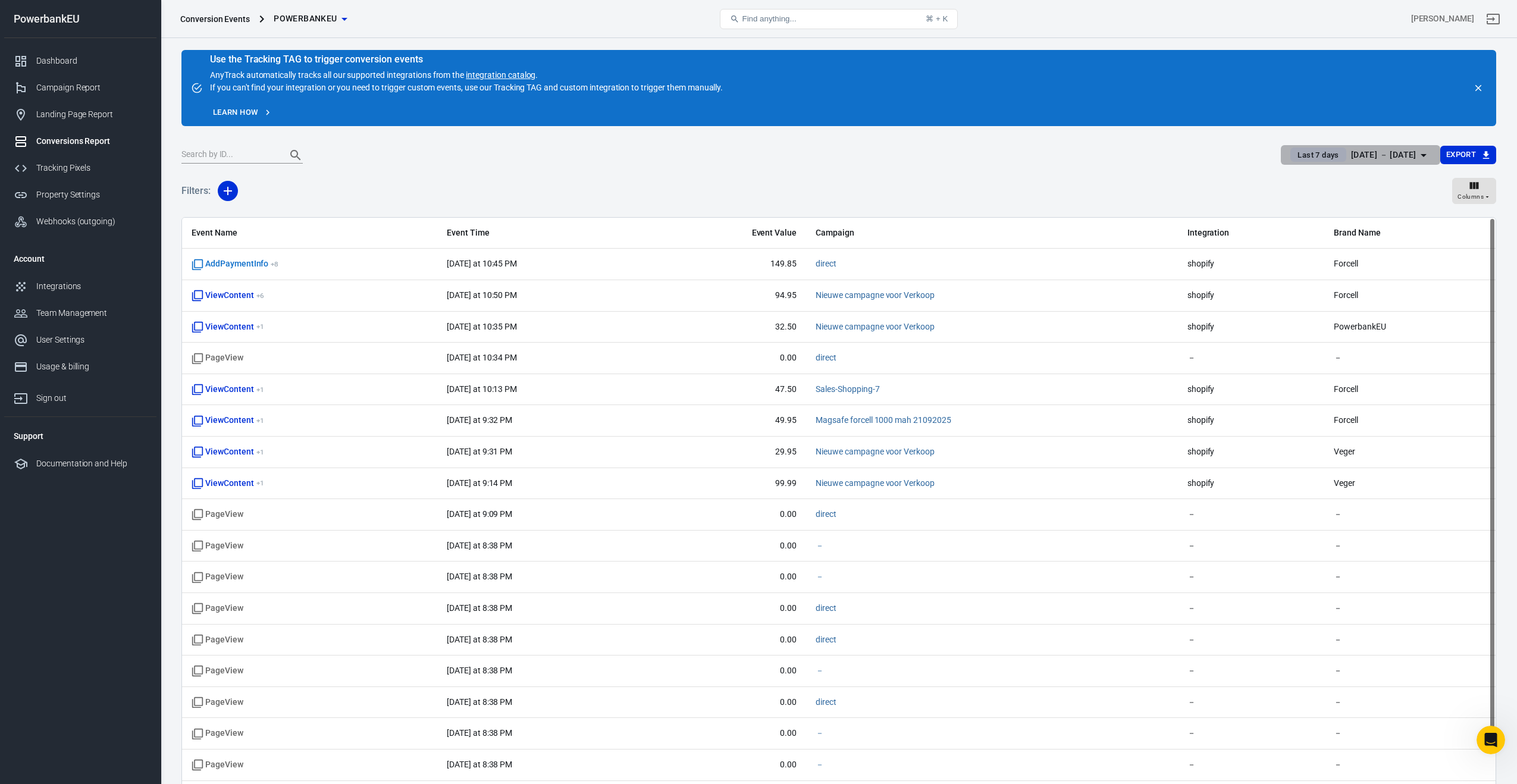
click at [1293, 158] on span "Last 7 days" at bounding box center [1318, 155] width 50 height 12
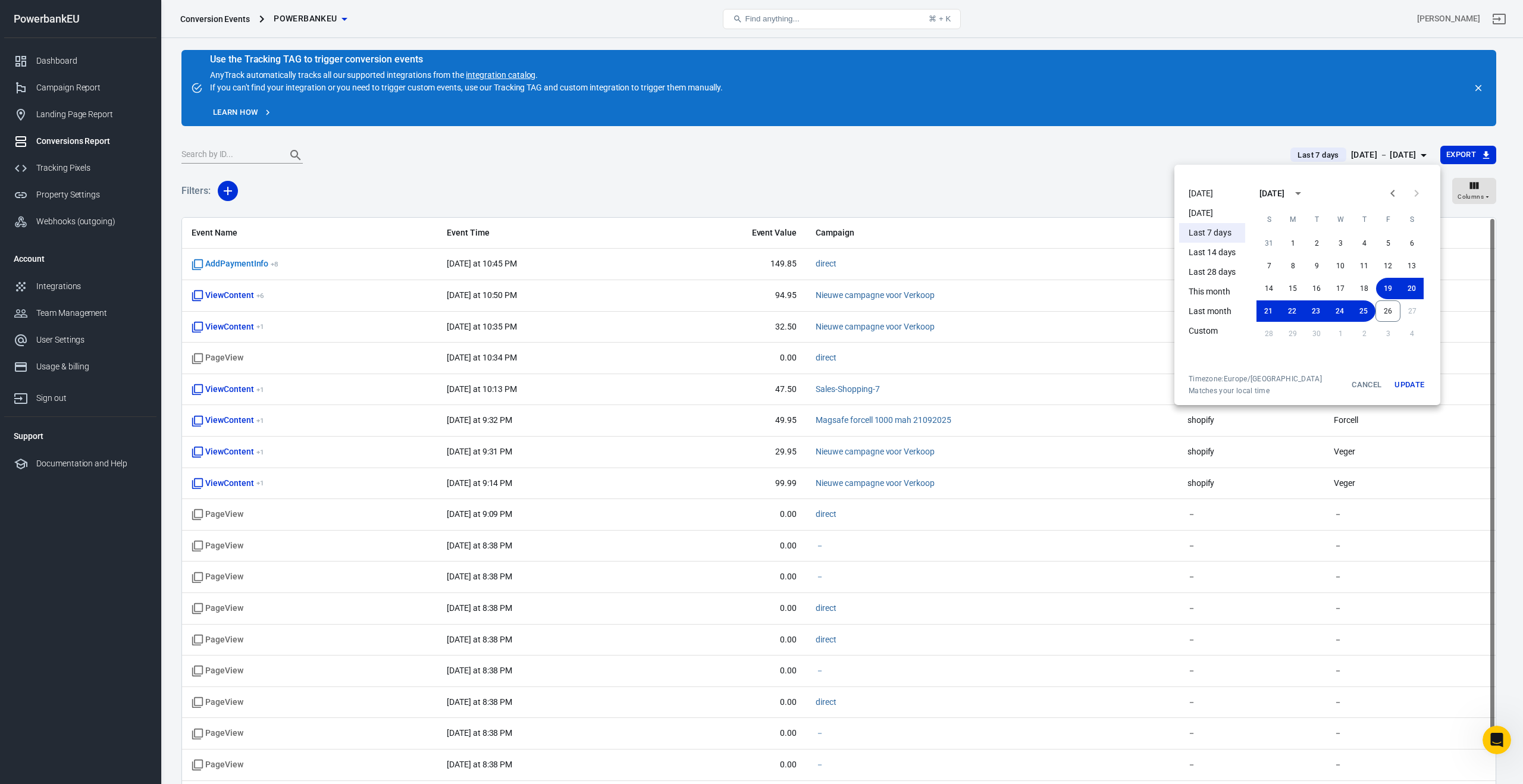
click at [1202, 193] on li "[DATE]" at bounding box center [1212, 194] width 66 height 19
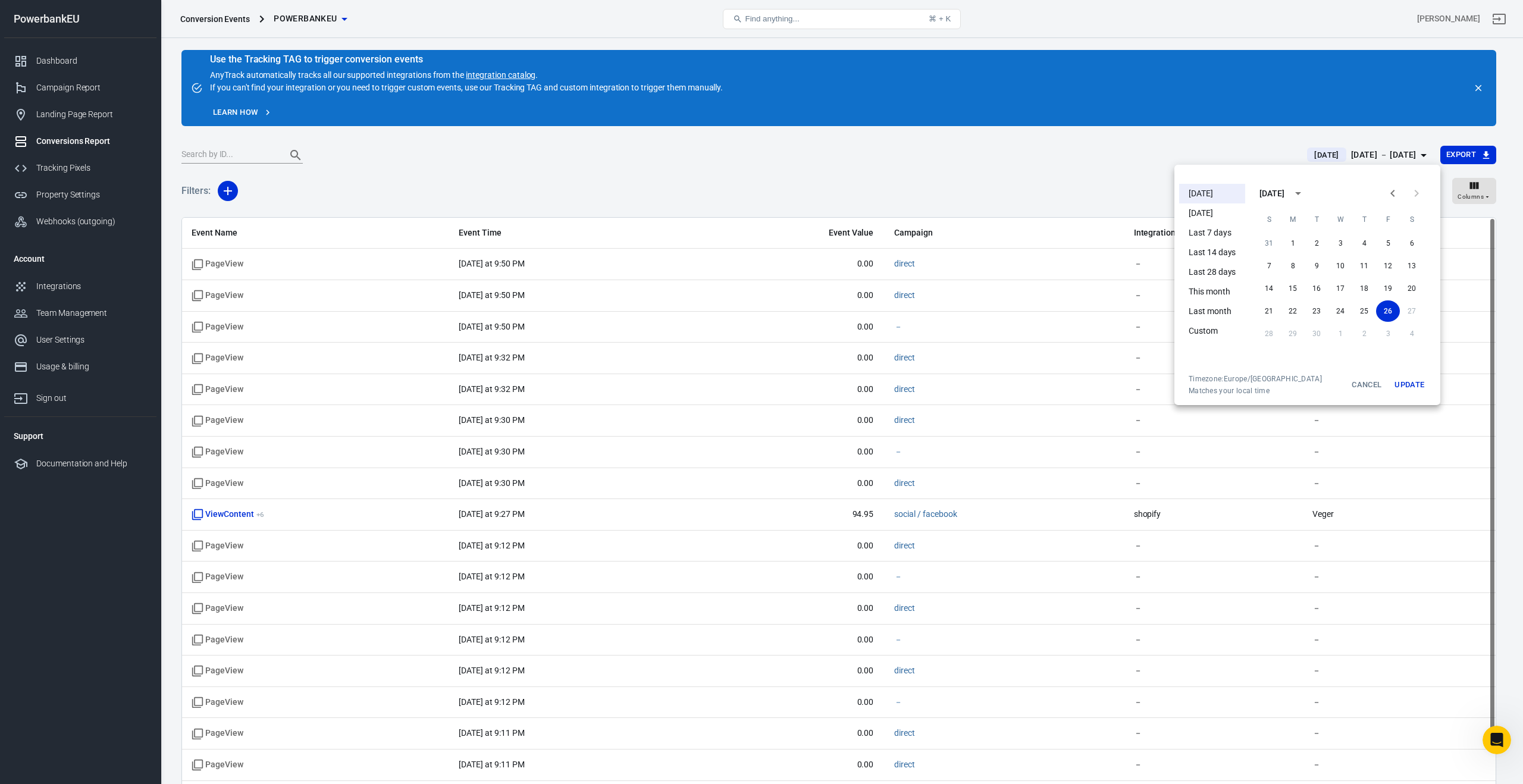
click at [992, 184] on div at bounding box center [761, 392] width 1523 height 784
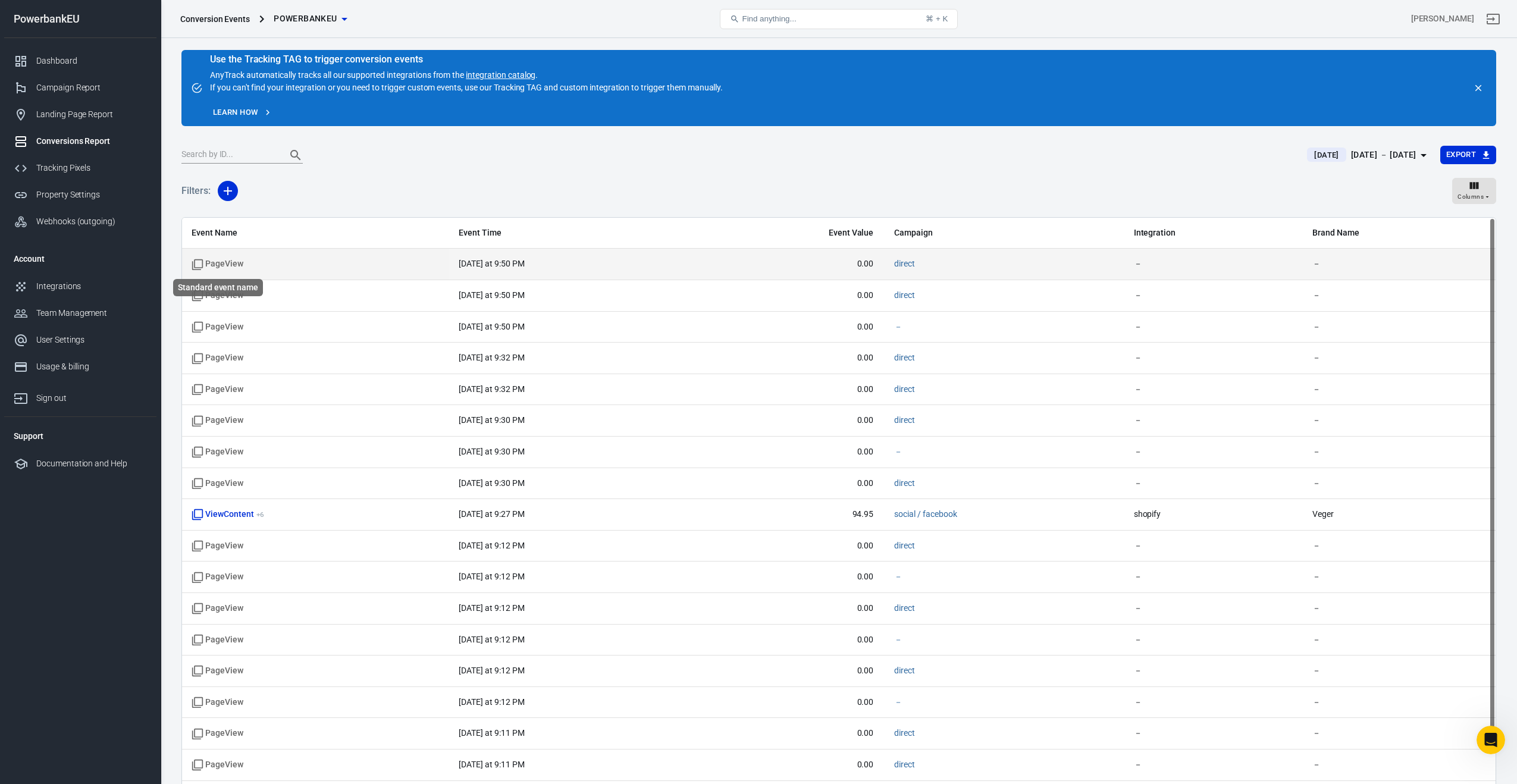
click at [217, 266] on span "PageView" at bounding box center [217, 264] width 51 height 12
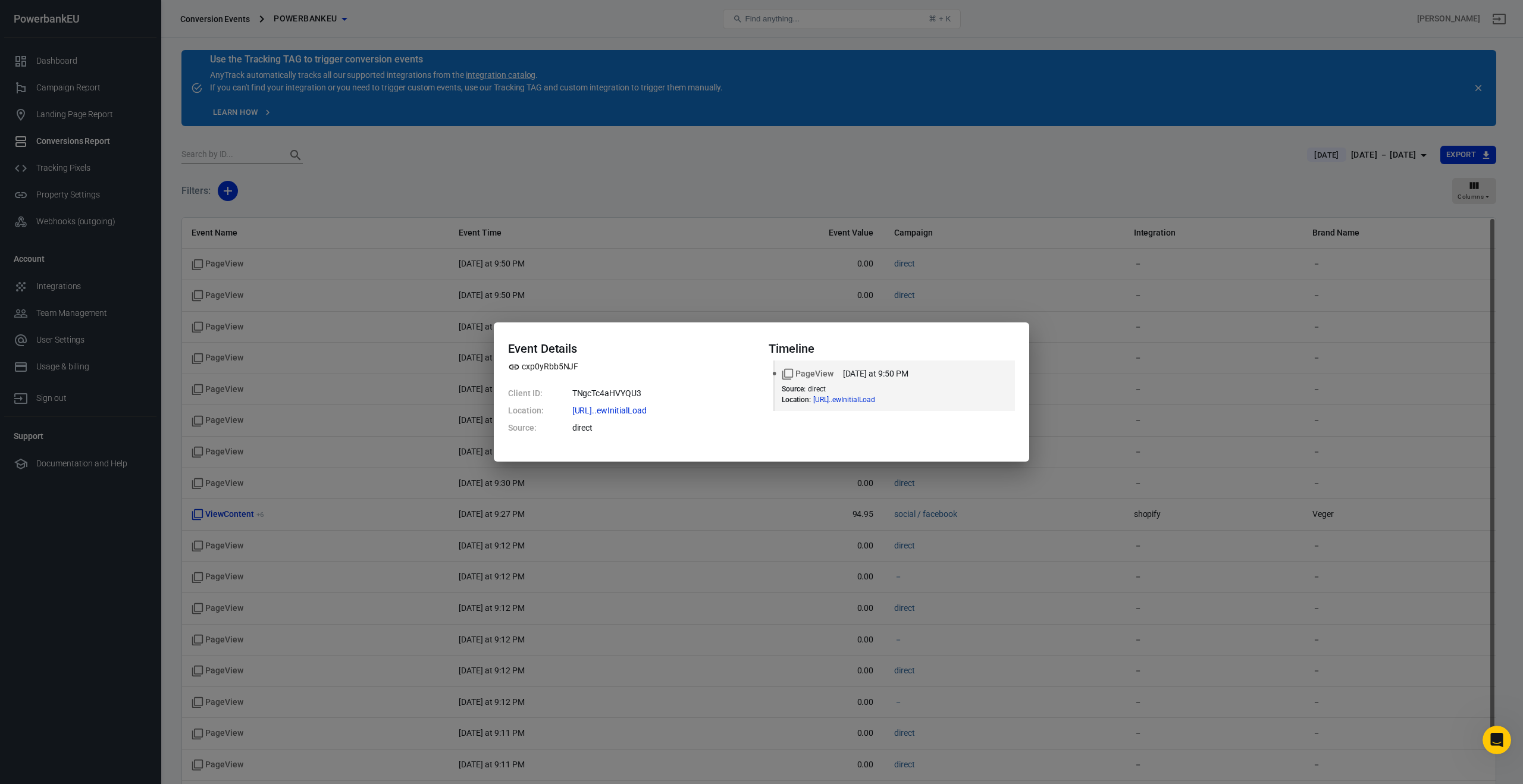
click at [218, 287] on div "Event Details cxp0yRbb5NJF Client ID: TNgcTc4aHVYQU3 Location: https://rgpazn-p…" at bounding box center [761, 392] width 1523 height 784
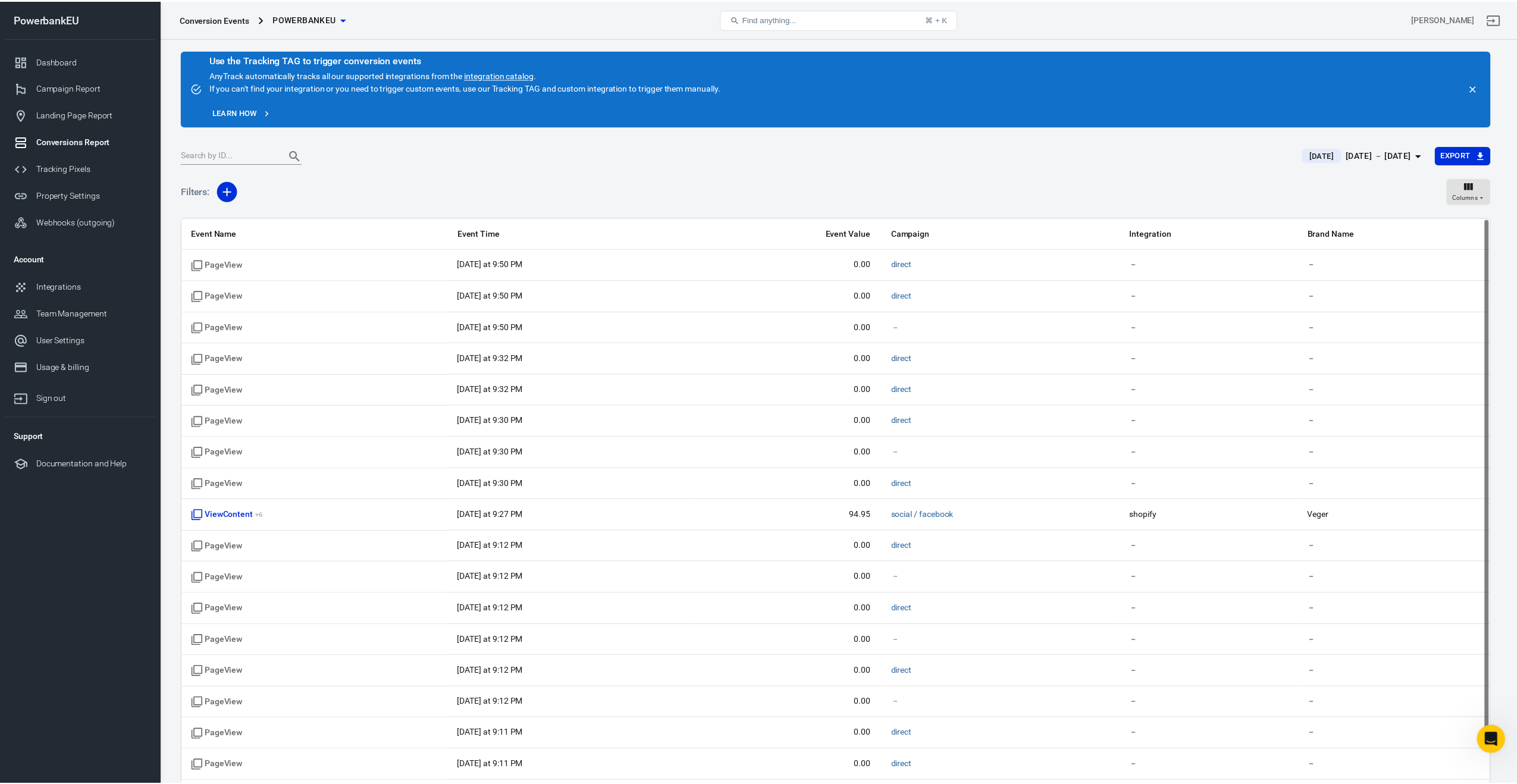
scroll to position [40, 0]
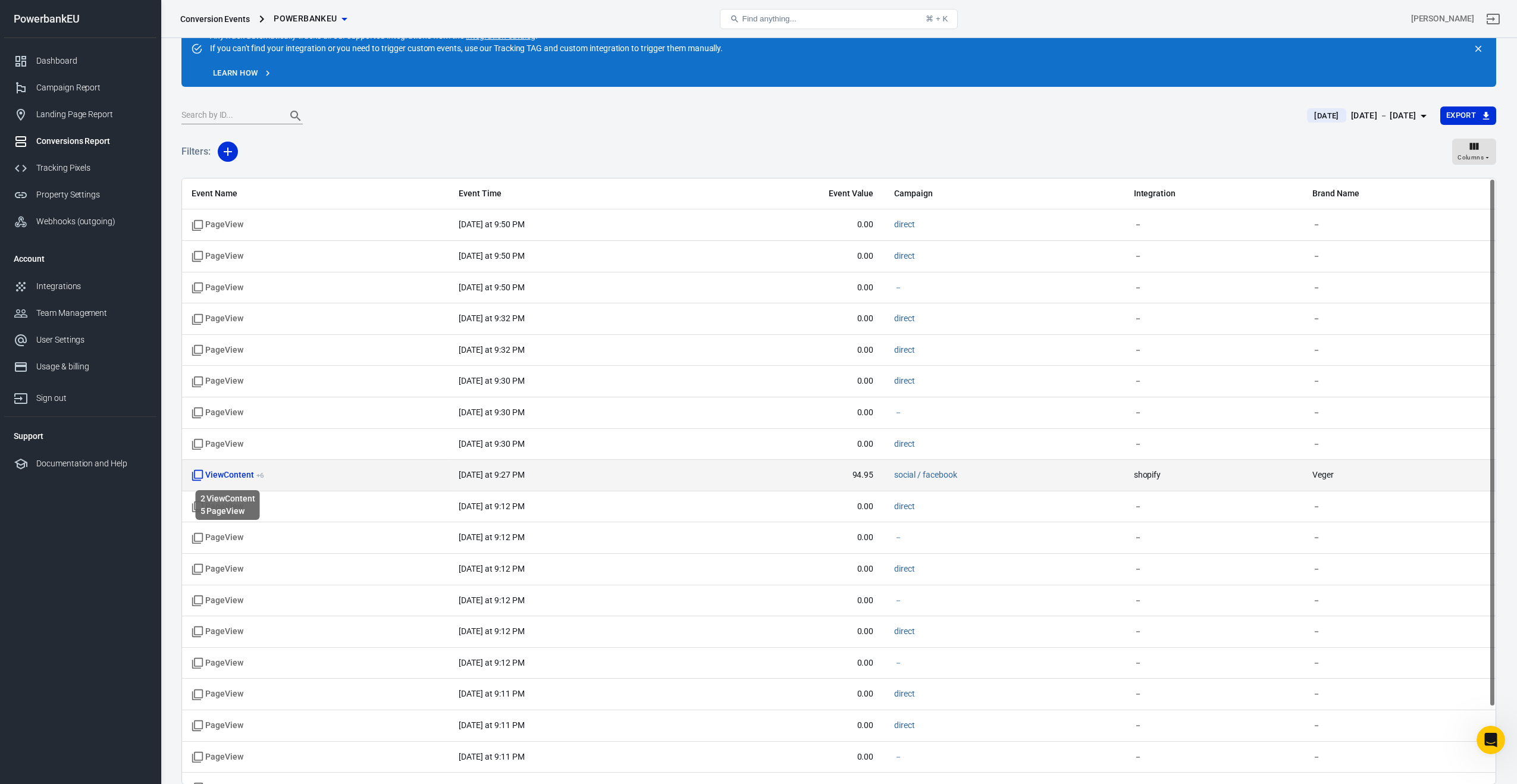
click at [236, 474] on span "ViewContent + 6" at bounding box center [228, 475] width 72 height 12
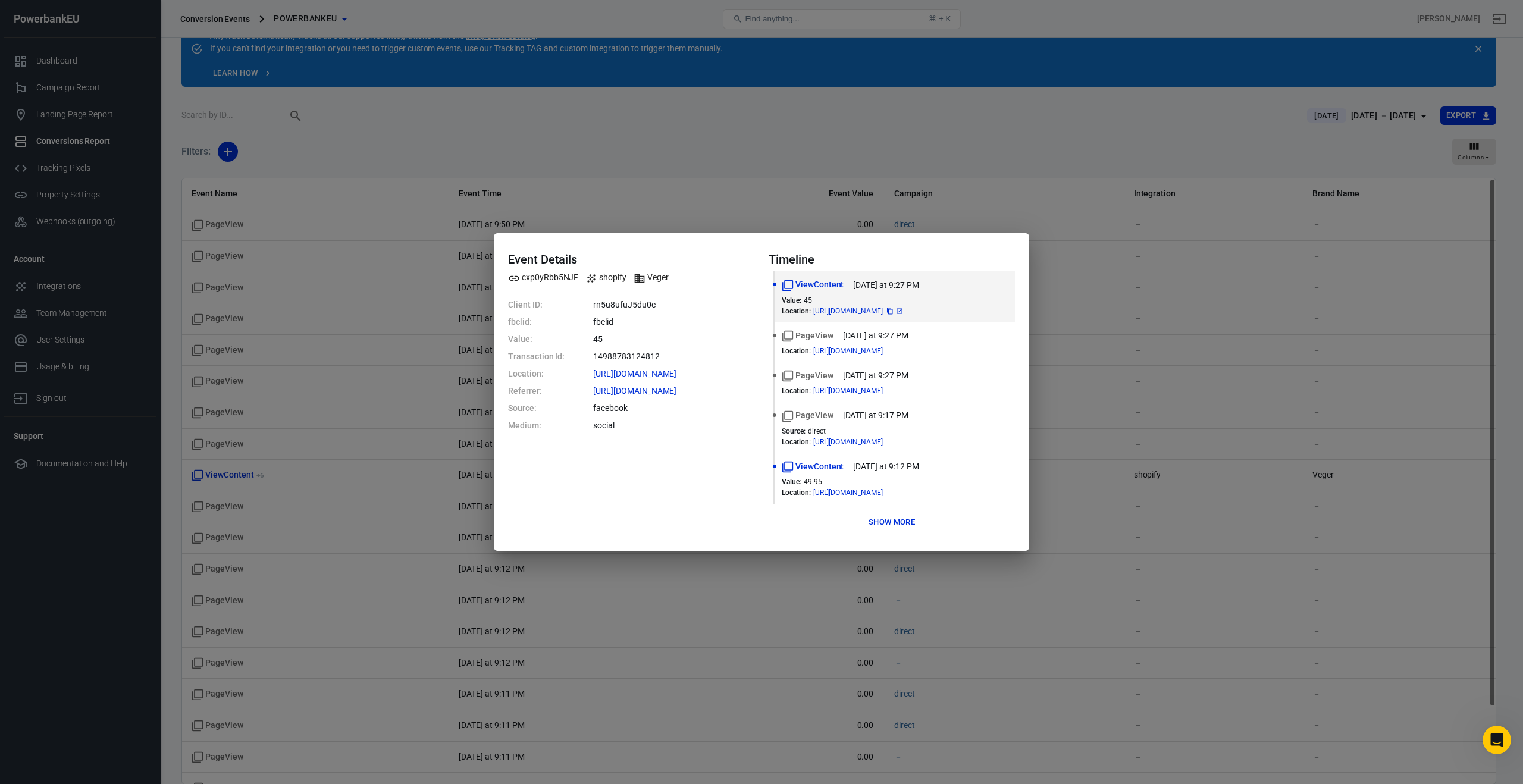
click at [834, 311] on span "https://powerbankeu.eu/col...ufuJ5du0czMwH" at bounding box center [859, 310] width 91 height 7
click at [904, 313] on icon at bounding box center [899, 310] width 7 height 7
click at [1223, 401] on div "Event Details cxp0yRbb5NJF shopify Veger Client ID: rn5u8ufuJ5du0c fbclid: fbcl…" at bounding box center [761, 392] width 1523 height 784
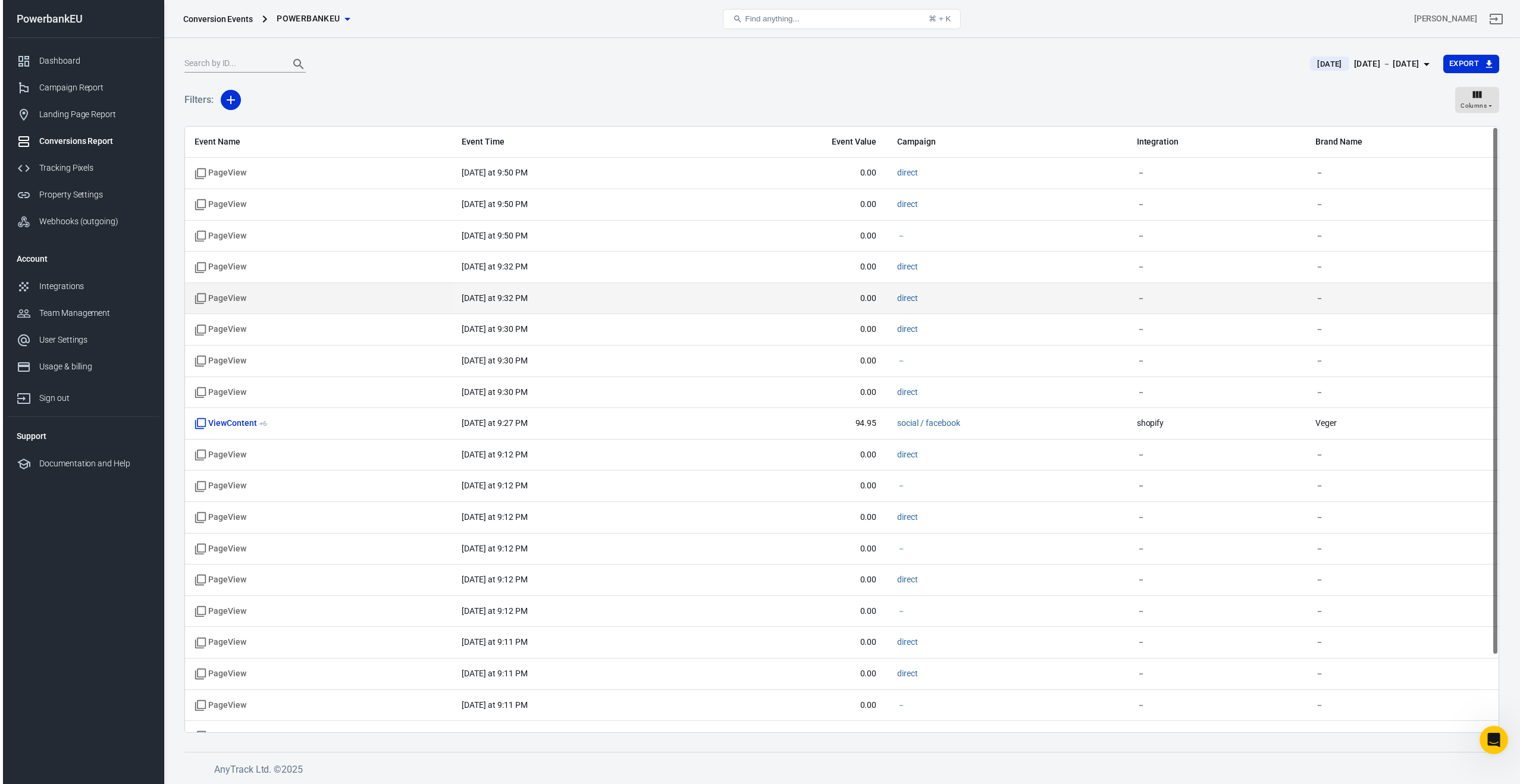
scroll to position [0, 0]
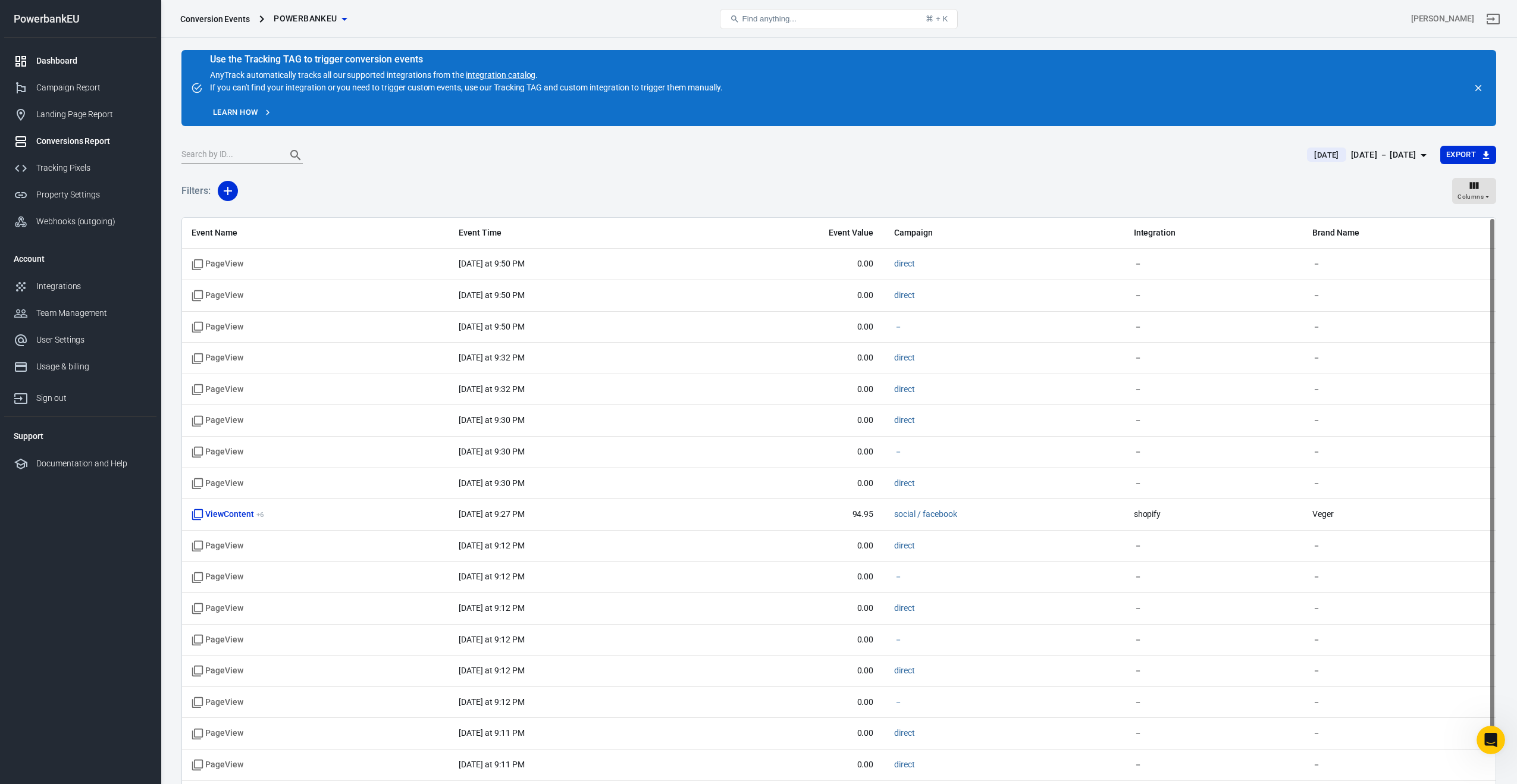
click at [58, 63] on div "Dashboard" at bounding box center [91, 60] width 111 height 13
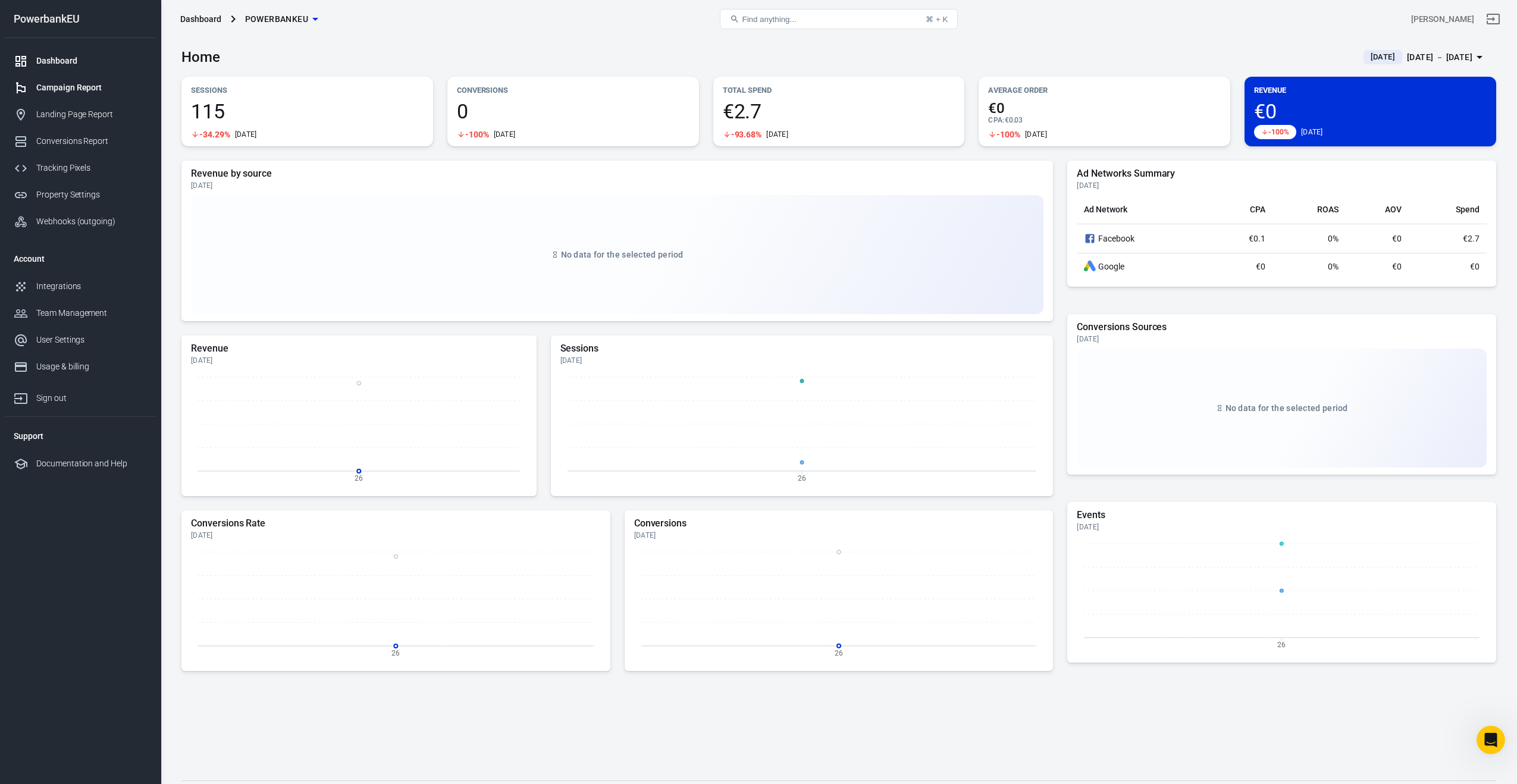
click at [56, 87] on div "Campaign Report" at bounding box center [91, 87] width 111 height 13
